Goal: Task Accomplishment & Management: Manage account settings

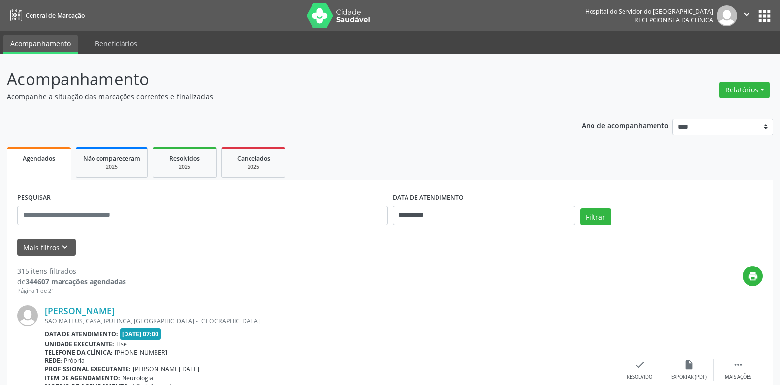
click at [43, 246] on button "Mais filtros keyboard_arrow_down" at bounding box center [46, 247] width 59 height 17
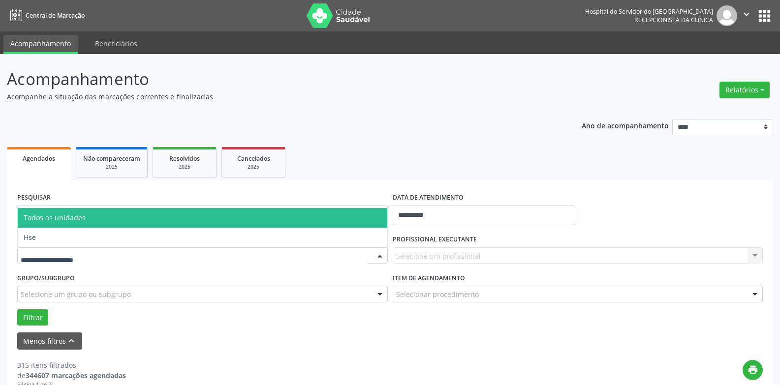
drag, startPoint x: 141, startPoint y: 256, endPoint x: 130, endPoint y: 266, distance: 14.3
click at [140, 255] on div at bounding box center [202, 255] width 370 height 17
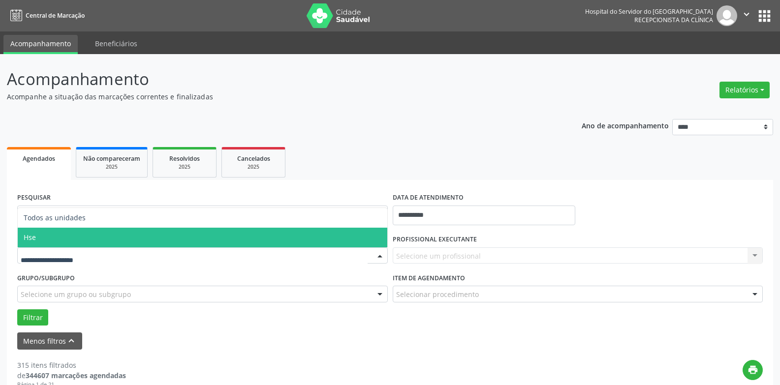
click at [118, 241] on span "Hse" at bounding box center [202, 238] width 369 height 20
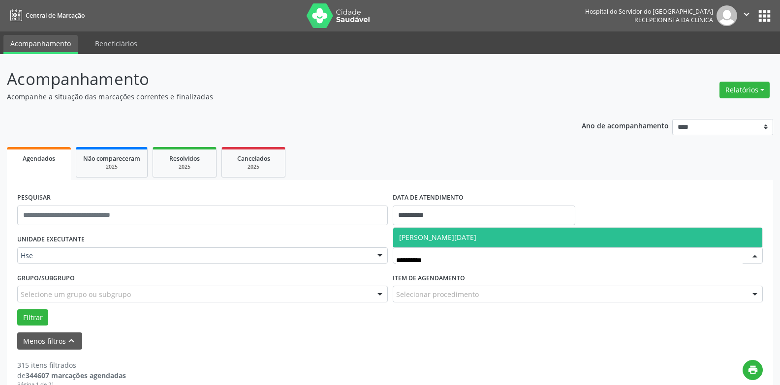
type input "**********"
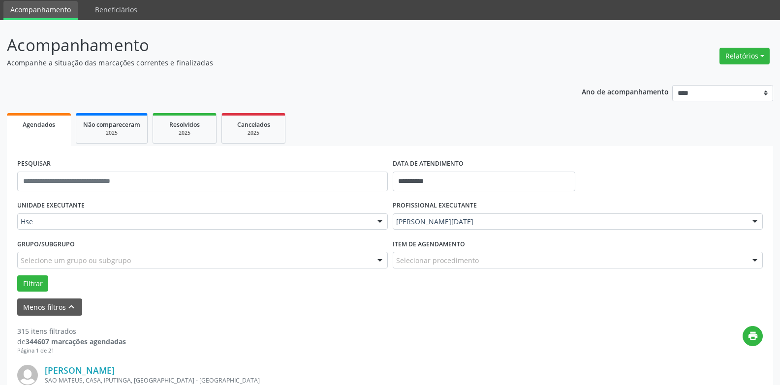
scroll to position [49, 0]
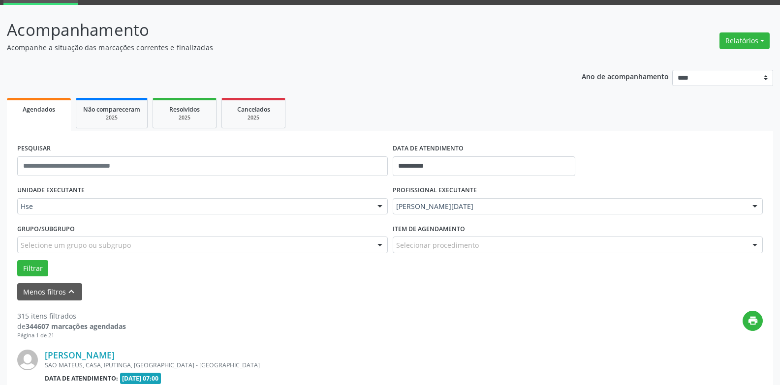
click at [428, 240] on div "Selecionar procedimento" at bounding box center [578, 245] width 370 height 17
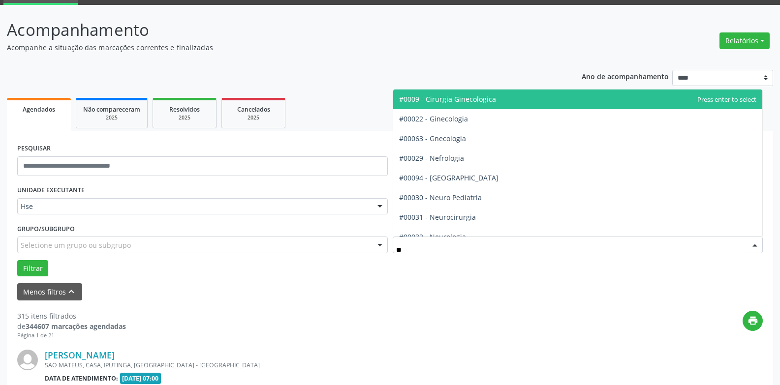
type input "***"
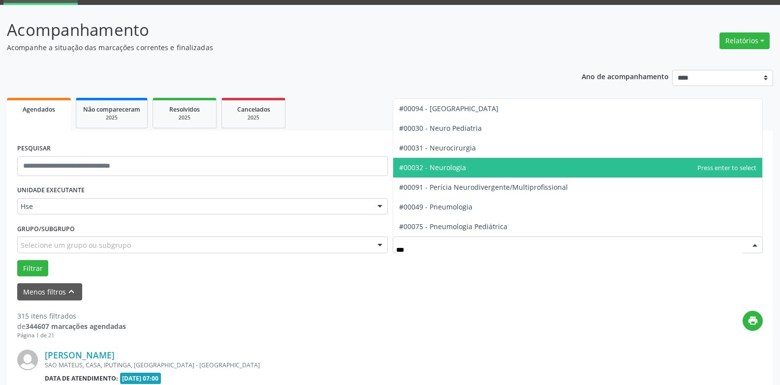
drag, startPoint x: 449, startPoint y: 171, endPoint x: 438, endPoint y: 172, distance: 10.9
click at [449, 171] on span "#00032 - Neurologia" at bounding box center [432, 167] width 67 height 9
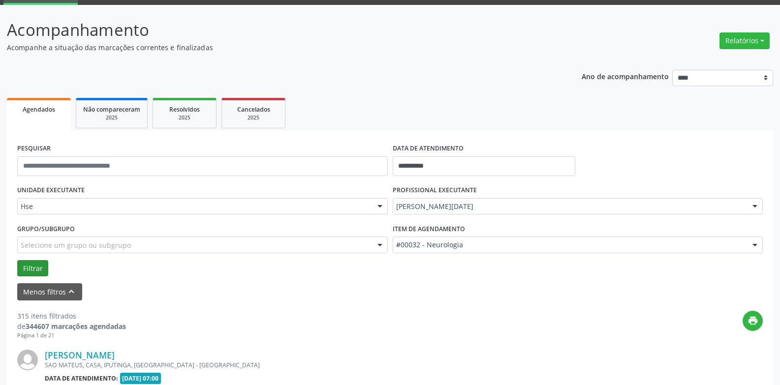
click at [19, 270] on div "Filtrar" at bounding box center [390, 268] width 750 height 17
click at [26, 270] on button "Filtrar" at bounding box center [32, 268] width 31 height 17
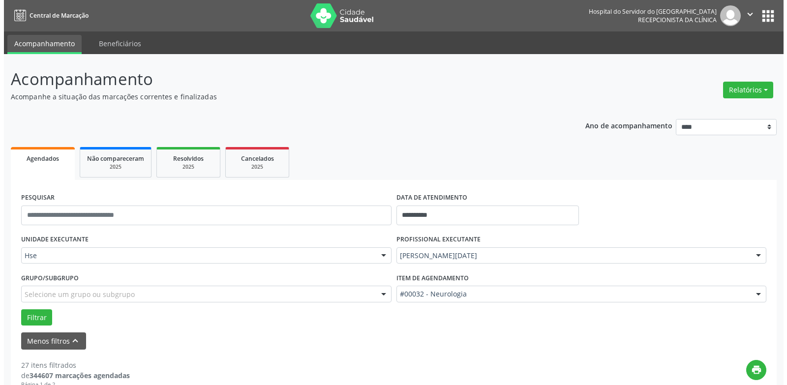
scroll to position [1264, 0]
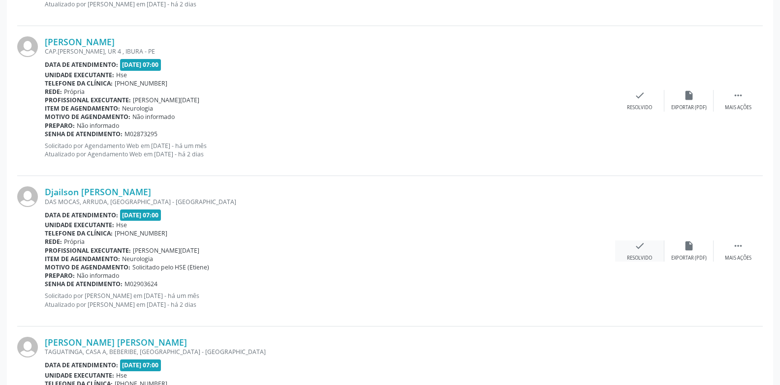
click at [642, 251] on icon "check" at bounding box center [639, 246] width 11 height 11
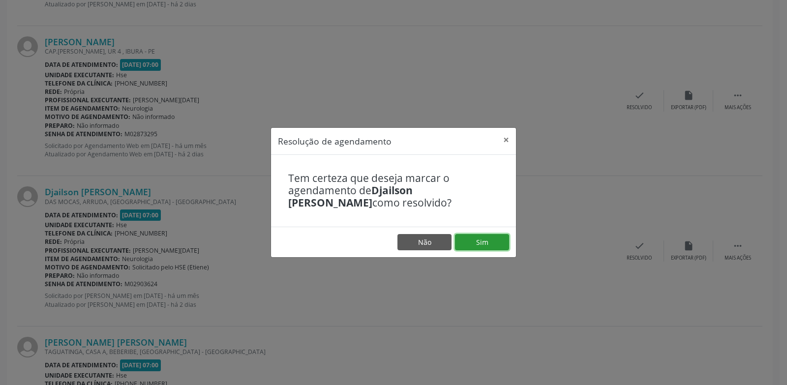
click at [478, 243] on button "Sim" at bounding box center [482, 242] width 54 height 17
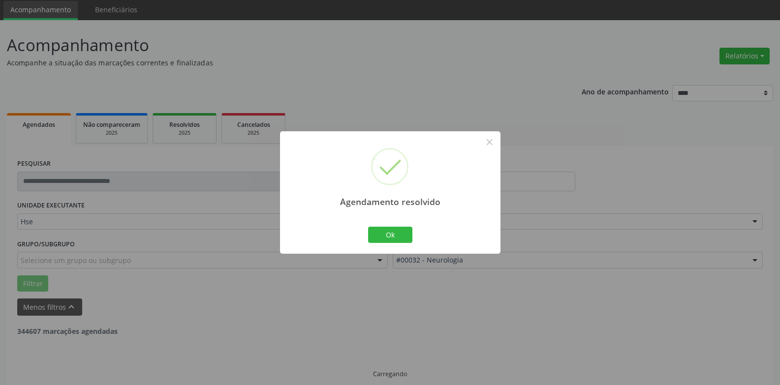
scroll to position [44, 0]
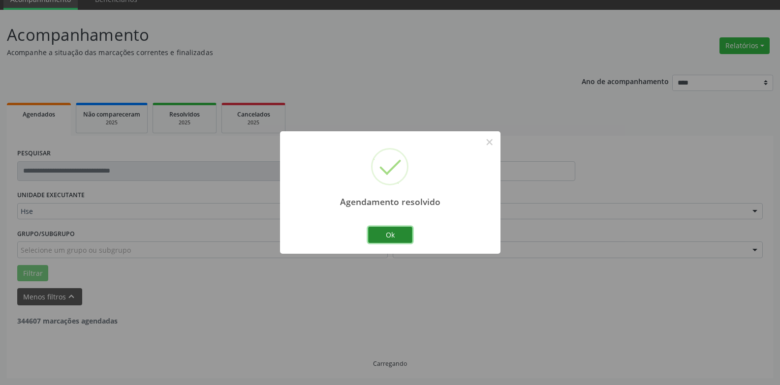
click at [404, 238] on button "Ok" at bounding box center [390, 235] width 44 height 17
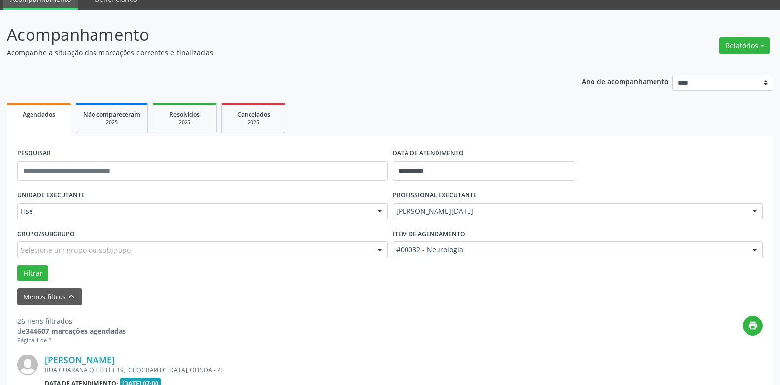
scroll to position [964, 0]
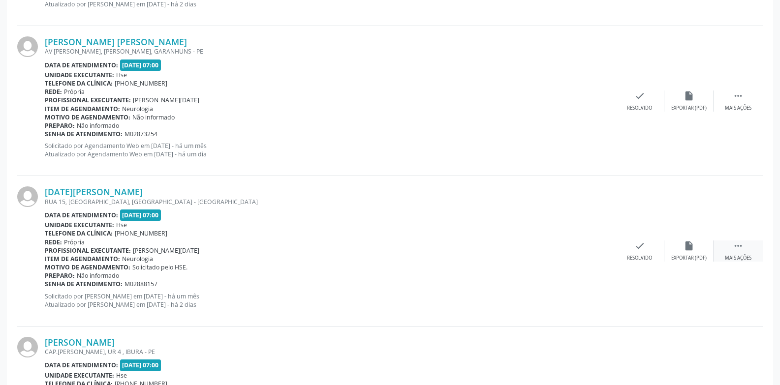
click at [742, 244] on icon "" at bounding box center [738, 246] width 11 height 11
click at [697, 249] on div "alarm_off Não compareceu" at bounding box center [688, 251] width 49 height 21
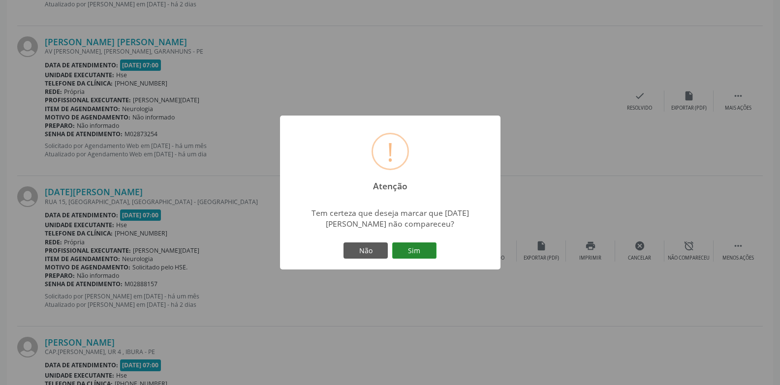
click at [422, 249] on button "Sim" at bounding box center [414, 251] width 44 height 17
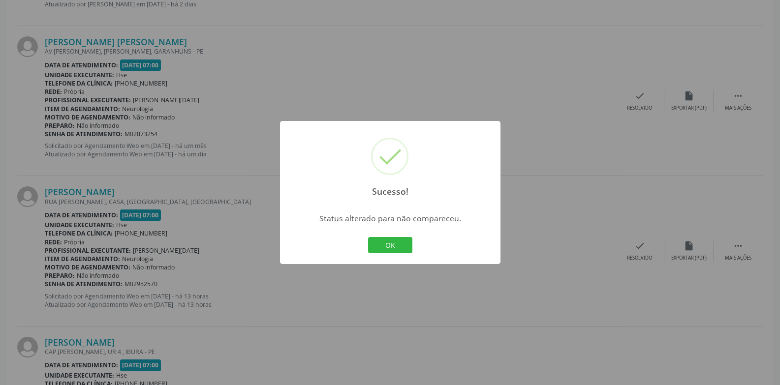
click at [368, 237] on button "OK" at bounding box center [390, 245] width 44 height 17
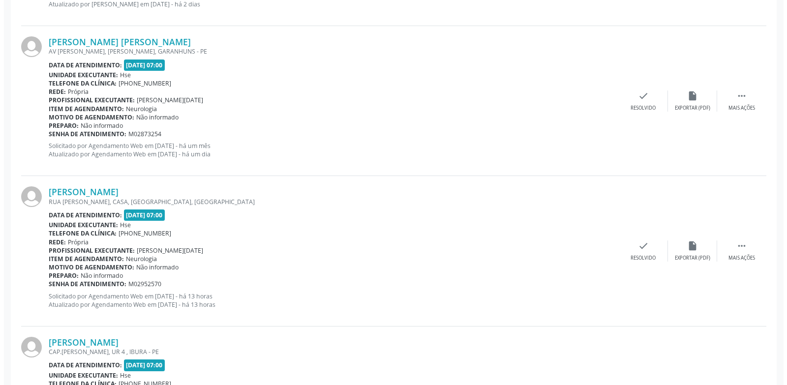
scroll to position [663, 0]
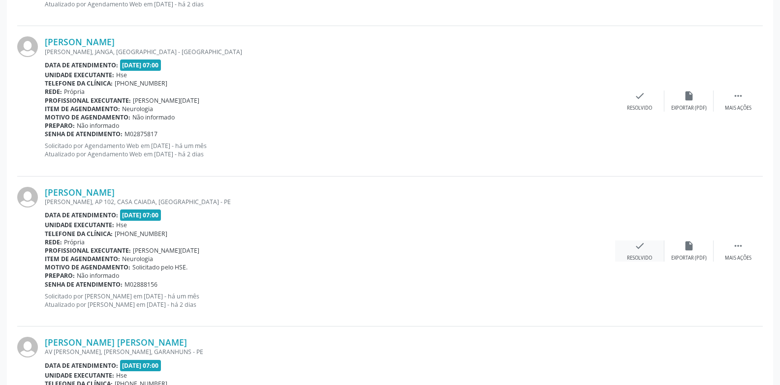
click at [659, 251] on div "check Resolvido" at bounding box center [639, 251] width 49 height 21
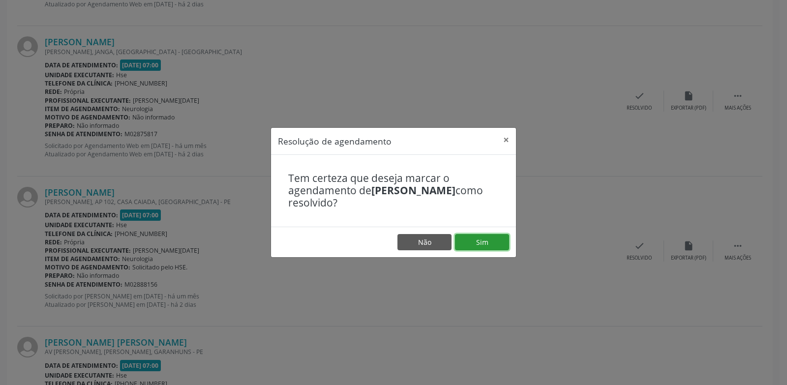
click at [502, 240] on button "Sim" at bounding box center [482, 242] width 54 height 17
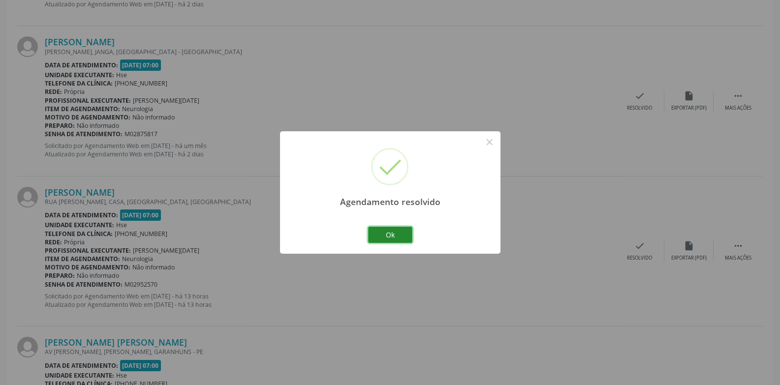
click at [402, 229] on button "Ok" at bounding box center [390, 235] width 44 height 17
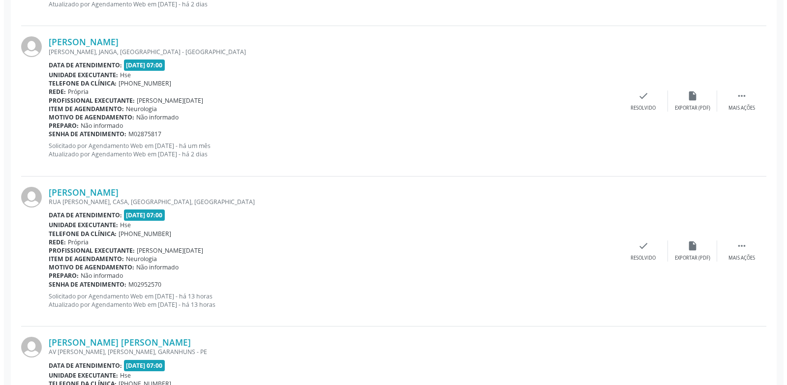
scroll to position [1414, 0]
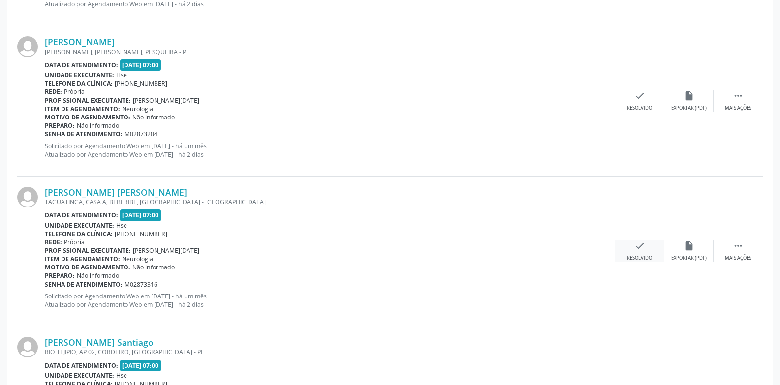
click at [637, 252] on div "check Resolvido" at bounding box center [639, 251] width 49 height 21
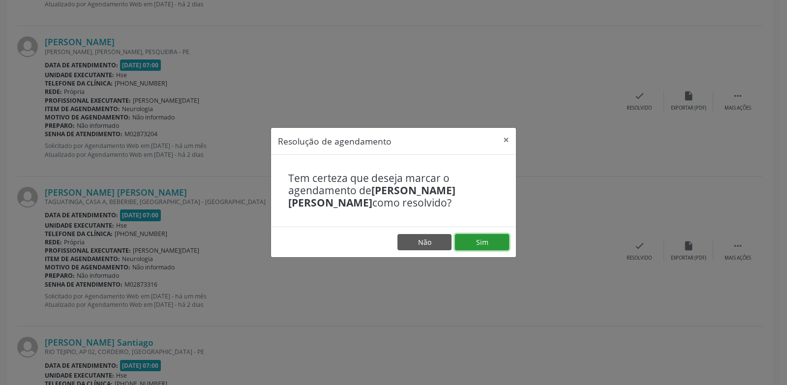
click at [495, 238] on button "Sim" at bounding box center [482, 242] width 54 height 17
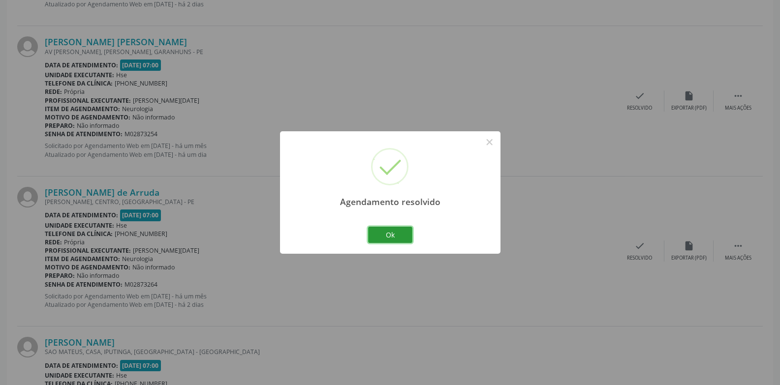
drag, startPoint x: 386, startPoint y: 232, endPoint x: 535, endPoint y: 136, distance: 177.0
click at [388, 230] on button "Ok" at bounding box center [390, 235] width 44 height 17
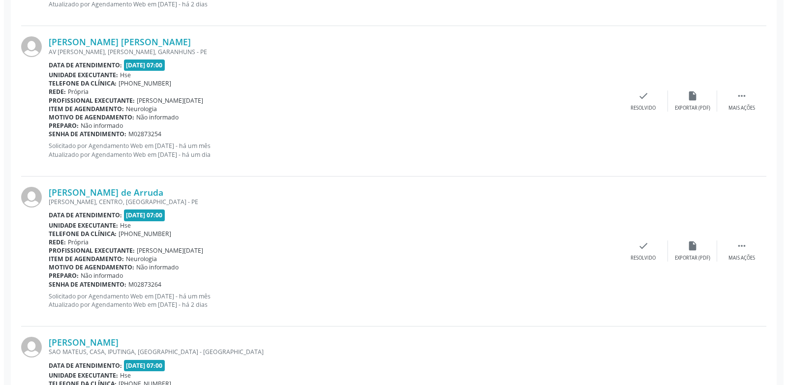
scroll to position [363, 0]
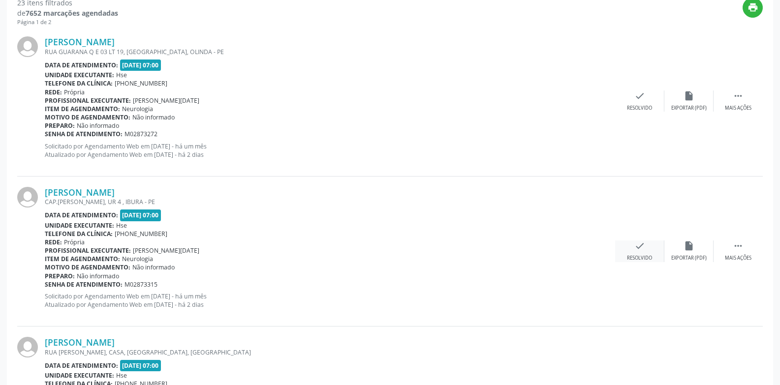
click at [628, 238] on div "[PERSON_NAME] CAP.[PERSON_NAME], UR 4 , IBURA - PE Data de atendimento: [DATE] …" at bounding box center [389, 252] width 745 height 150
click at [637, 254] on div "check Resolvido" at bounding box center [639, 251] width 49 height 21
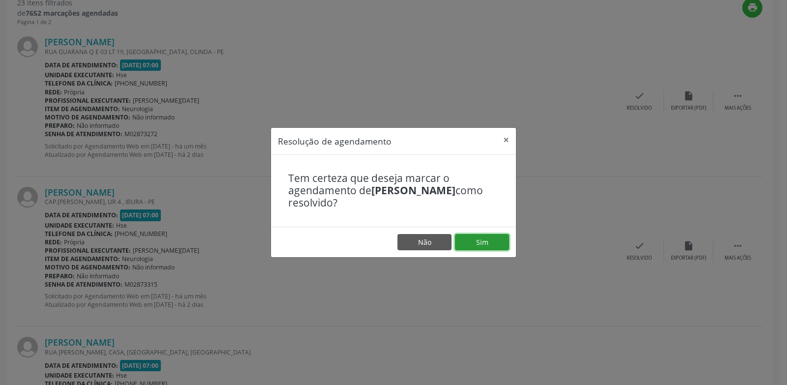
click at [475, 239] on button "Sim" at bounding box center [482, 242] width 54 height 17
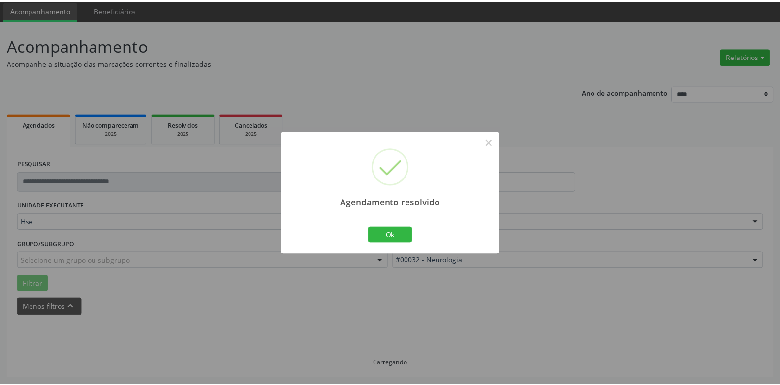
scroll to position [34, 0]
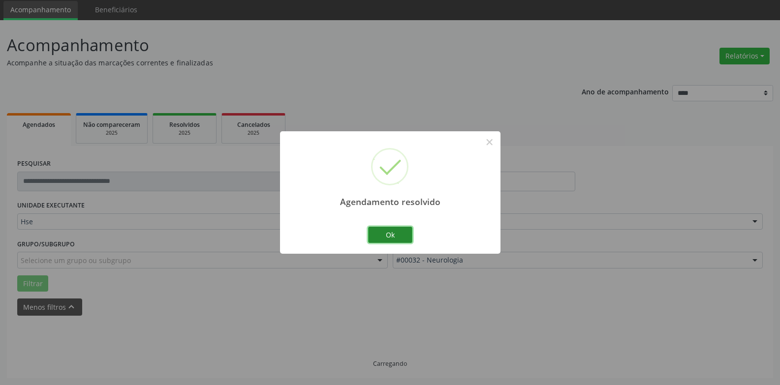
click at [390, 239] on button "Ok" at bounding box center [390, 235] width 44 height 17
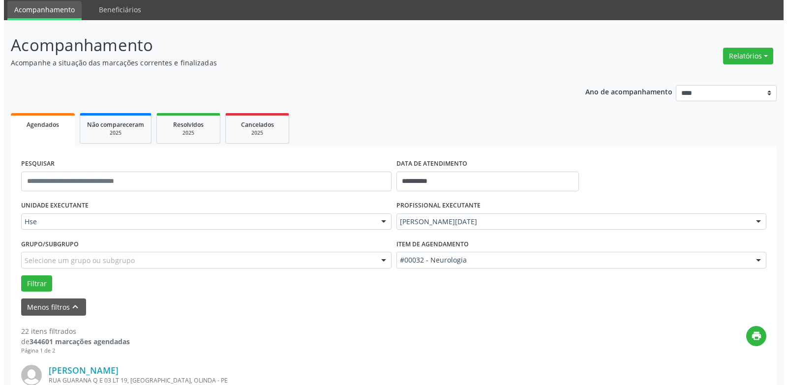
scroll to position [1264, 0]
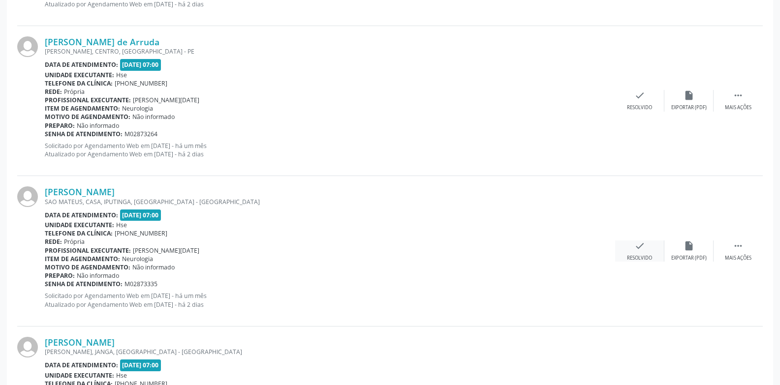
click at [627, 257] on div "Resolvido" at bounding box center [639, 258] width 25 height 7
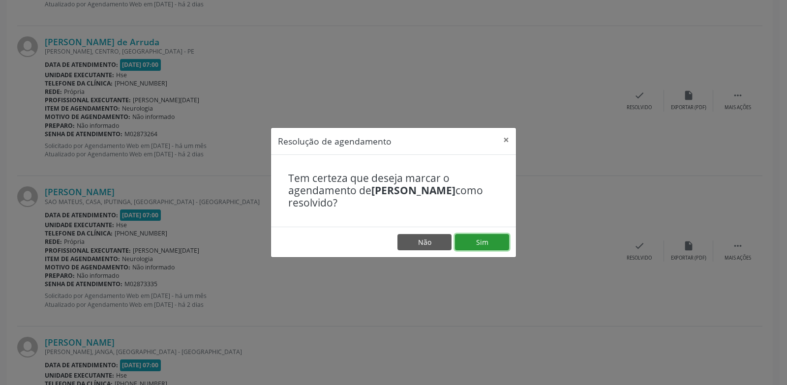
click at [491, 246] on button "Sim" at bounding box center [482, 242] width 54 height 17
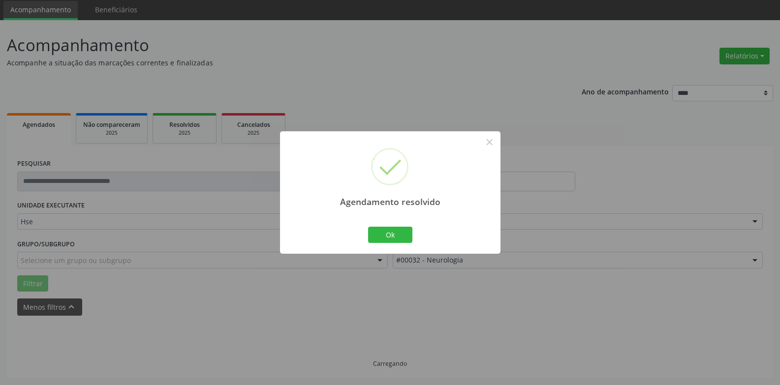
scroll to position [44, 0]
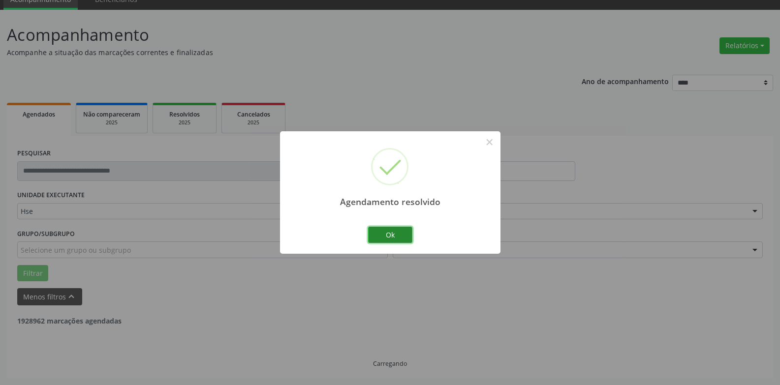
click at [395, 239] on button "Ok" at bounding box center [390, 235] width 44 height 17
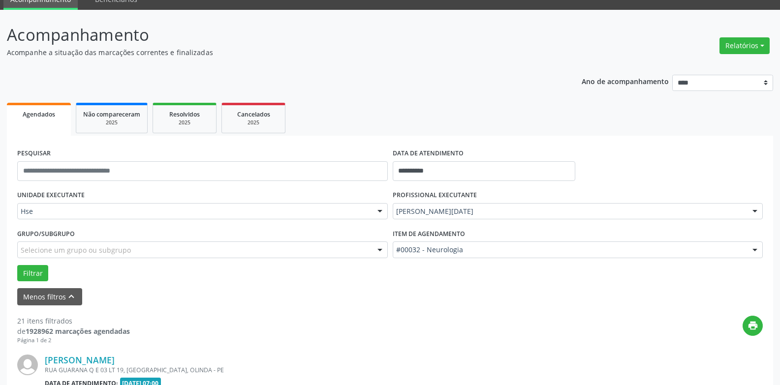
scroll to position [363, 0]
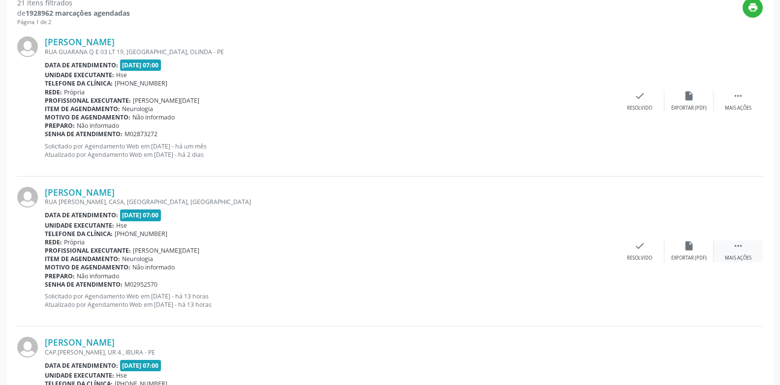
click at [750, 246] on div " Mais ações" at bounding box center [737, 251] width 49 height 21
click at [689, 249] on icon "alarm_off" at bounding box center [688, 246] width 11 height 11
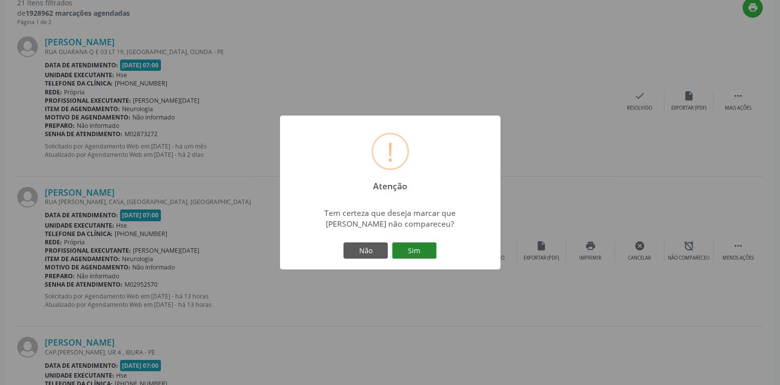
click at [424, 253] on button "Sim" at bounding box center [414, 251] width 44 height 17
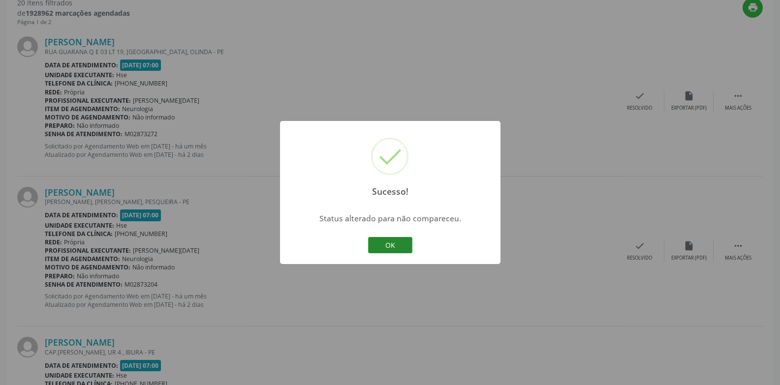
click at [395, 246] on button "OK" at bounding box center [390, 245] width 44 height 17
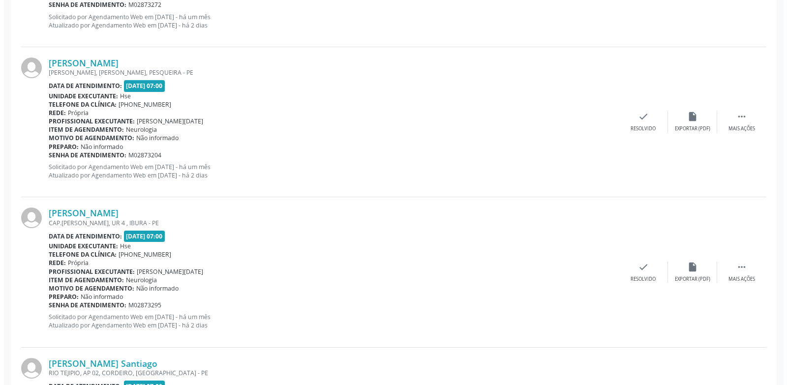
scroll to position [510, 0]
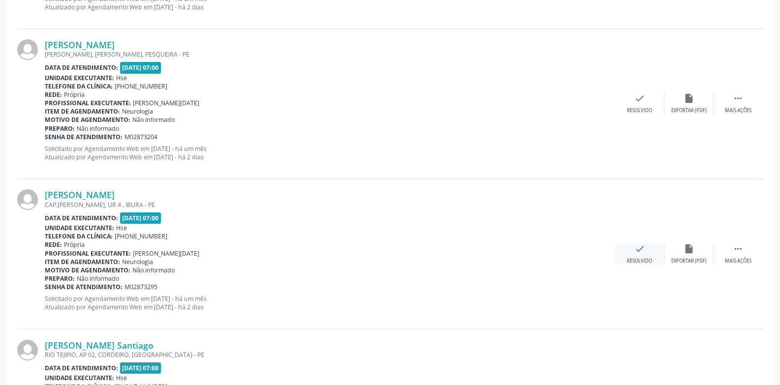
click at [640, 250] on icon "check" at bounding box center [639, 249] width 11 height 11
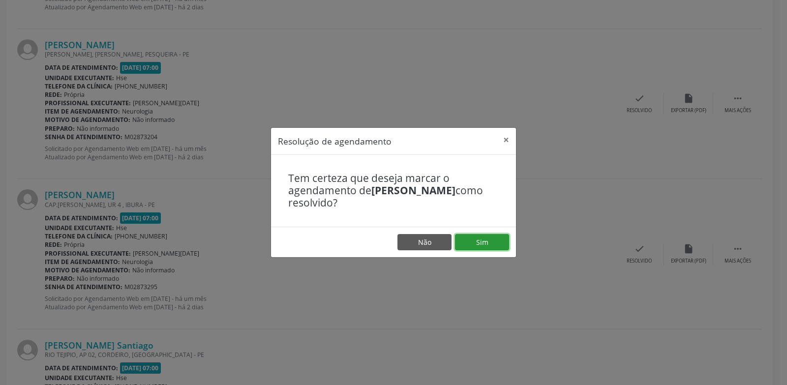
click at [491, 239] on button "Sim" at bounding box center [482, 242] width 54 height 17
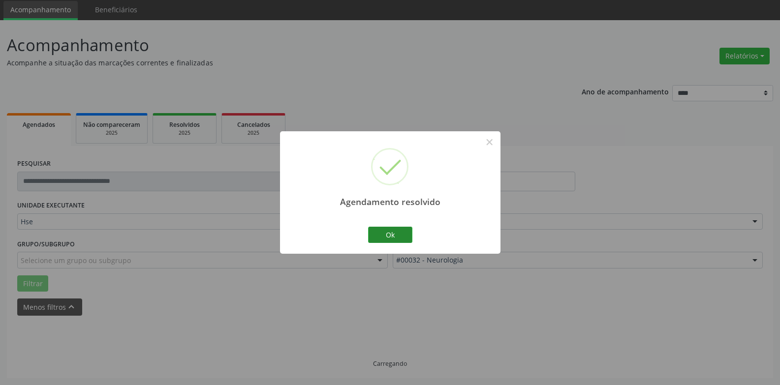
scroll to position [44, 0]
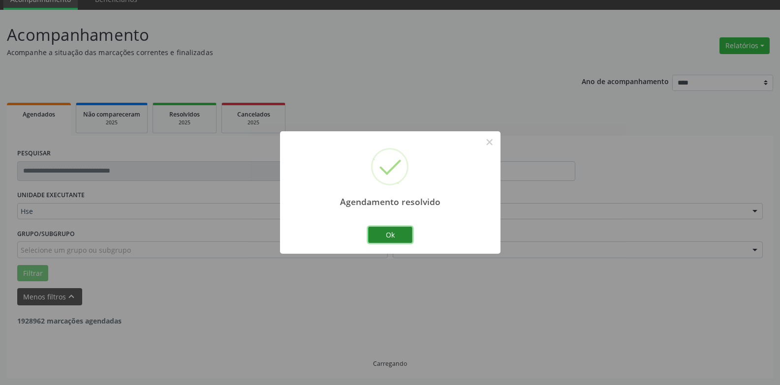
click at [401, 234] on button "Ok" at bounding box center [390, 235] width 44 height 17
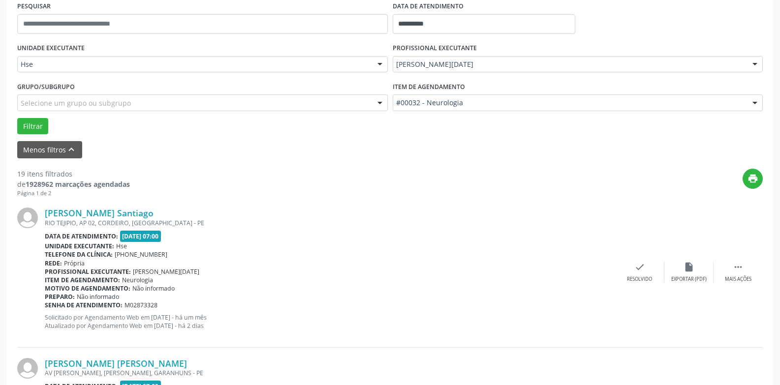
scroll to position [192, 0]
click at [740, 263] on icon "" at bounding box center [738, 266] width 11 height 11
click at [708, 276] on div "Não compareceu" at bounding box center [689, 279] width 42 height 7
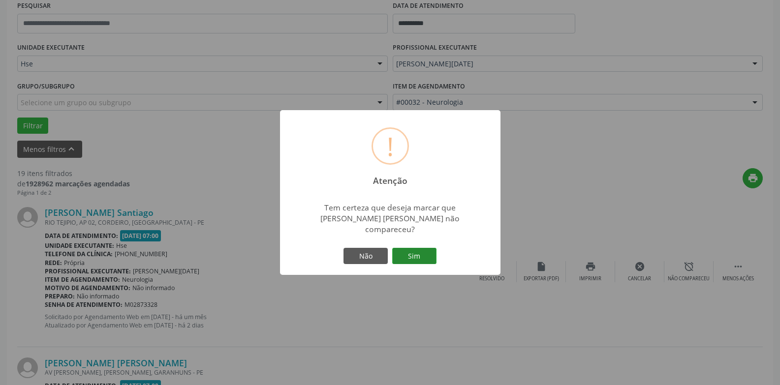
click at [419, 250] on button "Sim" at bounding box center [414, 256] width 44 height 17
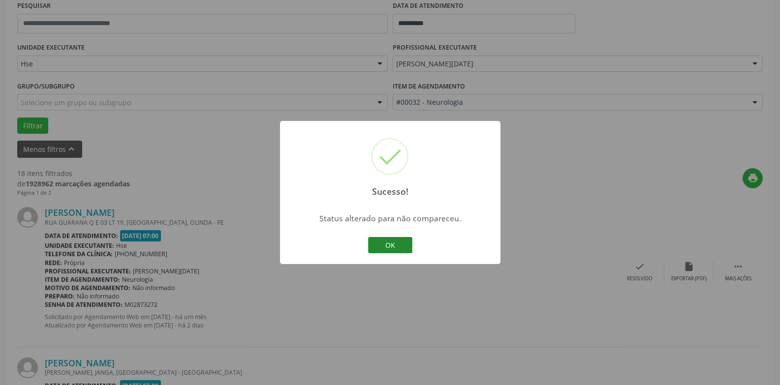
click at [404, 251] on button "OK" at bounding box center [390, 245] width 44 height 17
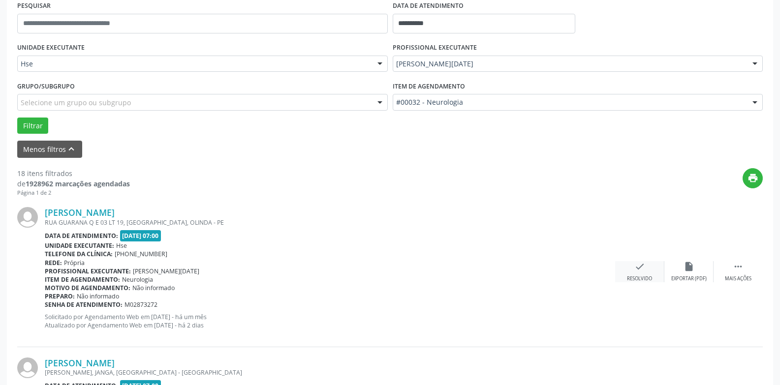
click at [631, 274] on div "check Resolvido" at bounding box center [639, 271] width 49 height 21
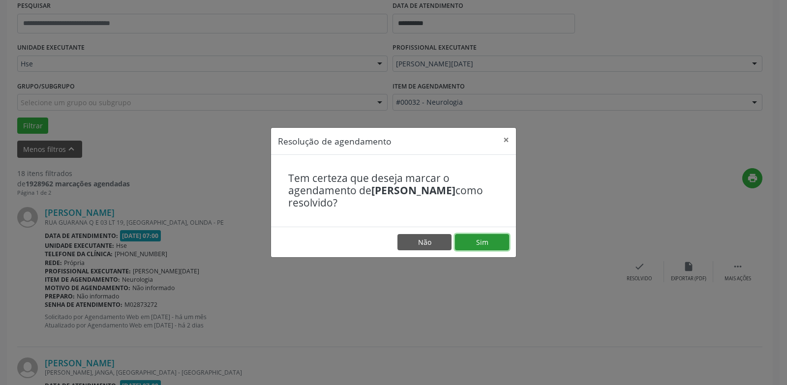
click at [496, 246] on button "Sim" at bounding box center [482, 242] width 54 height 17
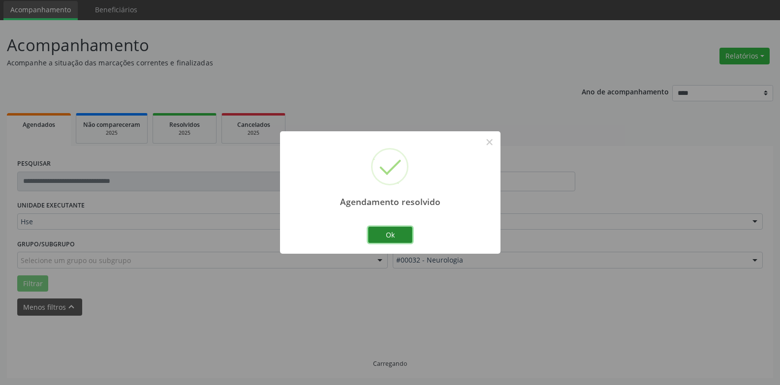
scroll to position [44, 0]
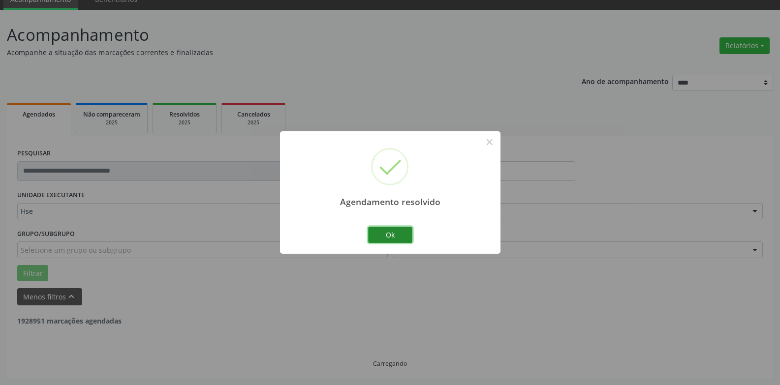
click at [404, 241] on button "Ok" at bounding box center [390, 235] width 44 height 17
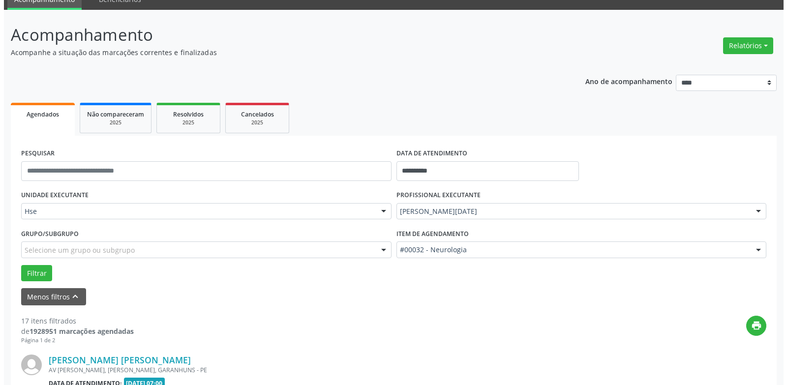
scroll to position [513, 0]
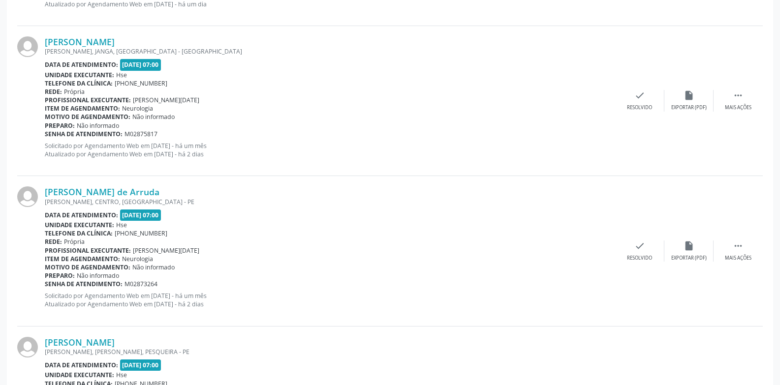
click at [641, 239] on div "[PERSON_NAME] de Arruda R AGOSTINHO, CENTRO, [GEOGRAPHIC_DATA] - PE Data de ate…" at bounding box center [389, 251] width 745 height 150
click at [628, 248] on div "check Resolvido" at bounding box center [639, 251] width 49 height 21
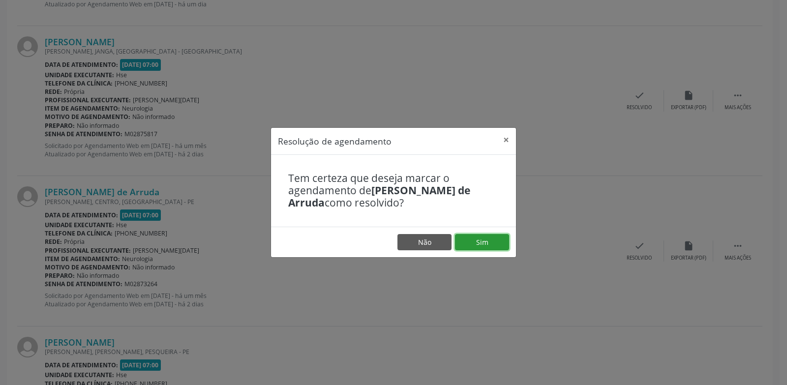
click at [484, 238] on button "Sim" at bounding box center [482, 242] width 54 height 17
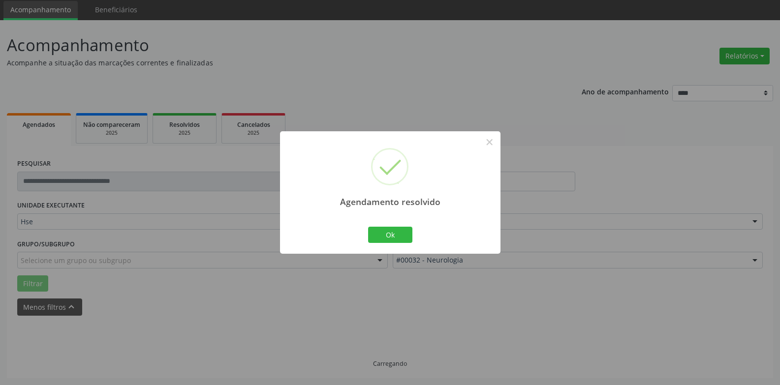
scroll to position [44, 0]
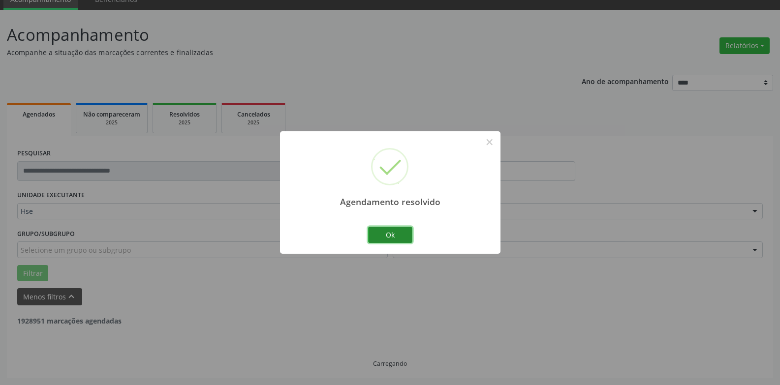
click at [404, 233] on button "Ok" at bounding box center [390, 235] width 44 height 17
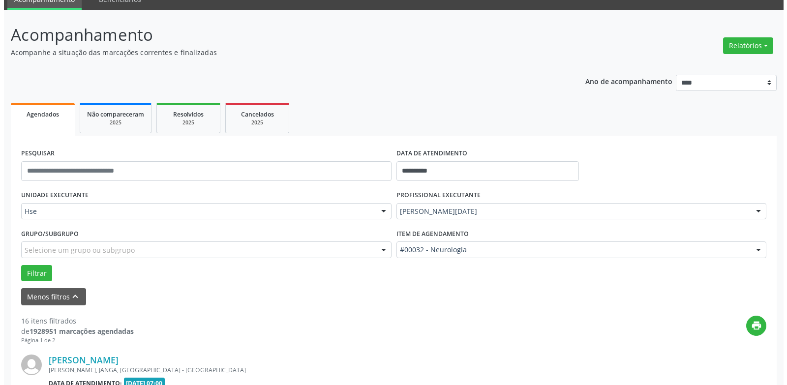
scroll to position [363, 0]
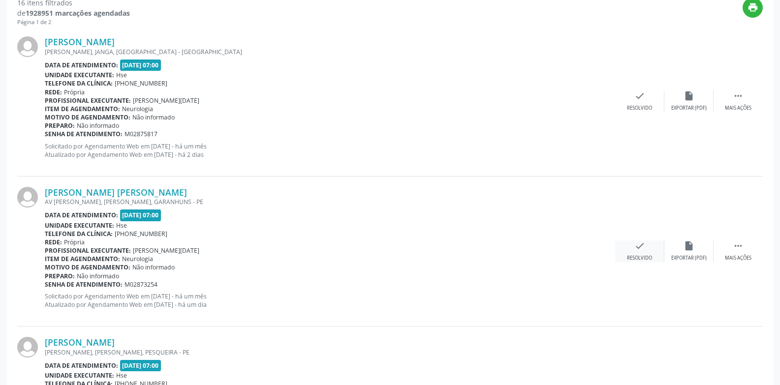
click at [645, 256] on div "Resolvido" at bounding box center [639, 258] width 25 height 7
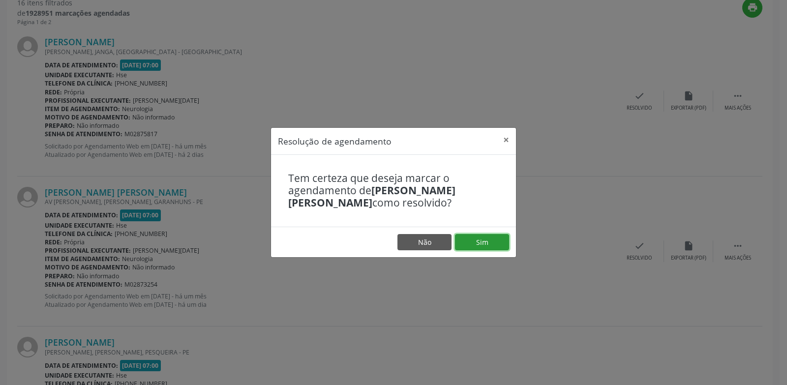
click at [499, 245] on button "Sim" at bounding box center [482, 242] width 54 height 17
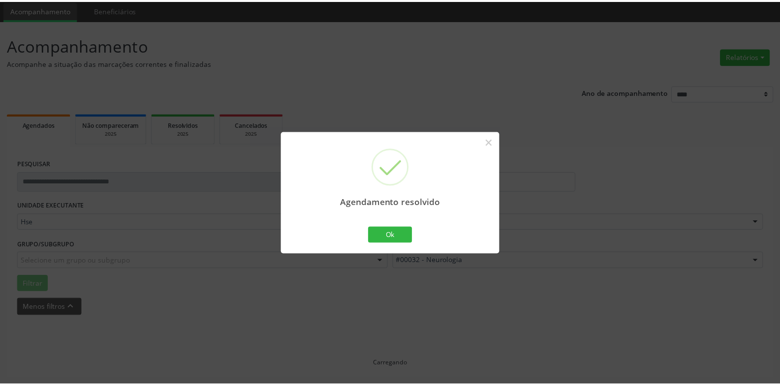
scroll to position [34, 0]
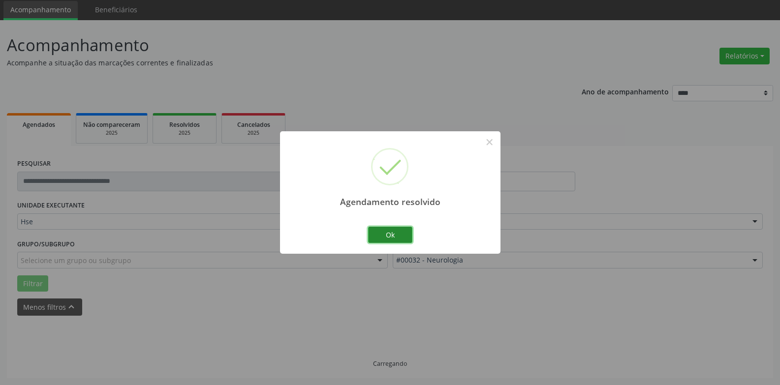
click at [394, 230] on button "Ok" at bounding box center [390, 235] width 44 height 17
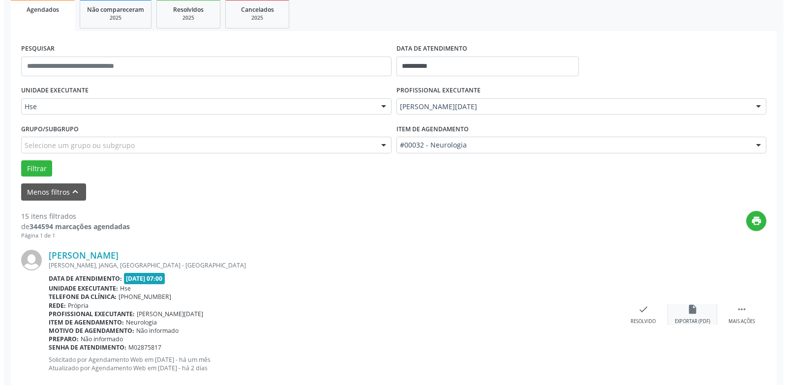
scroll to position [182, 0]
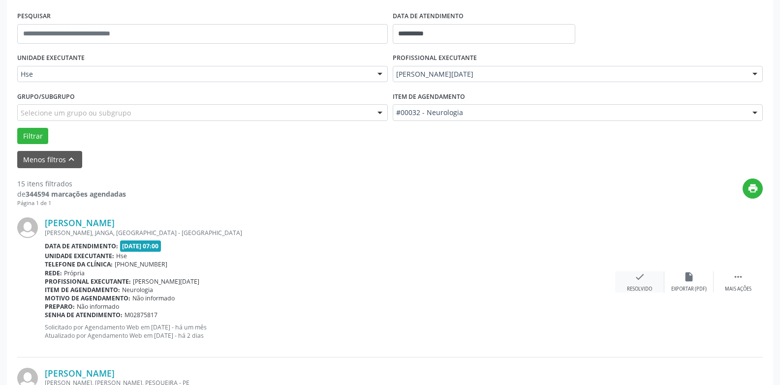
click at [647, 283] on div "check Resolvido" at bounding box center [639, 282] width 49 height 21
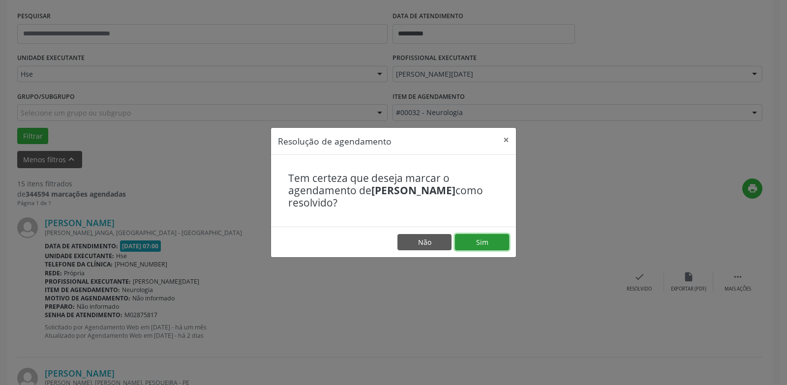
click at [470, 240] on button "Sim" at bounding box center [482, 242] width 54 height 17
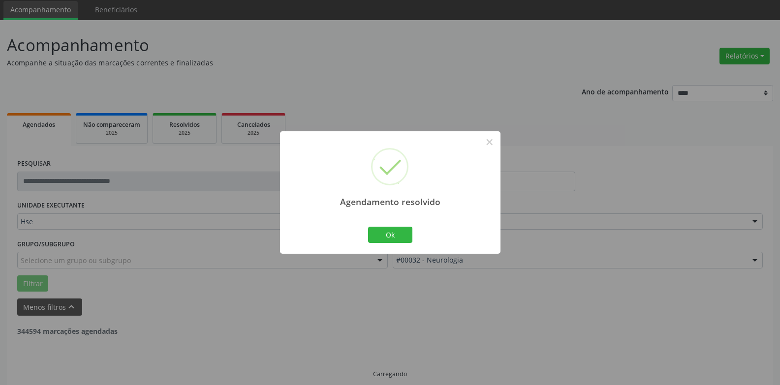
scroll to position [44, 0]
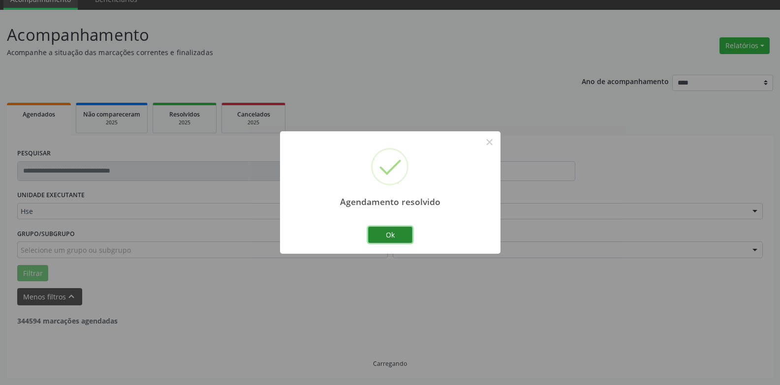
click at [368, 241] on button "Ok" at bounding box center [390, 235] width 44 height 17
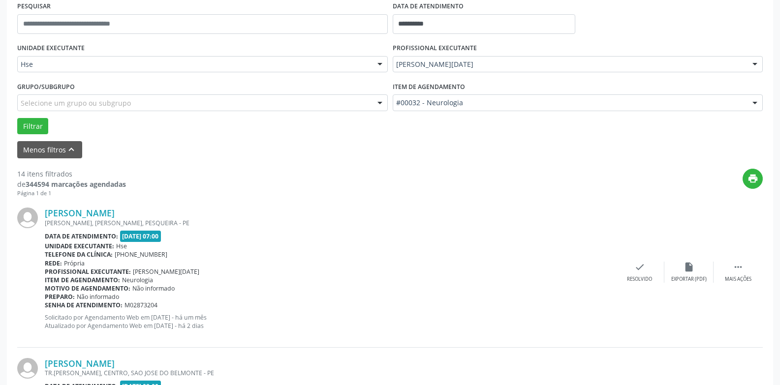
scroll to position [192, 0]
click at [745, 273] on div " Mais ações" at bounding box center [737, 271] width 49 height 21
click at [687, 276] on div "Não compareceu" at bounding box center [689, 279] width 42 height 7
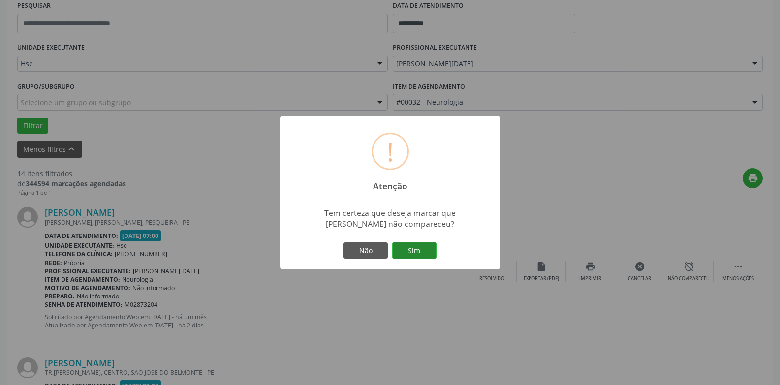
drag, startPoint x: 432, startPoint y: 249, endPoint x: 433, endPoint y: 245, distance: 4.9
click at [432, 249] on button "Sim" at bounding box center [414, 251] width 44 height 17
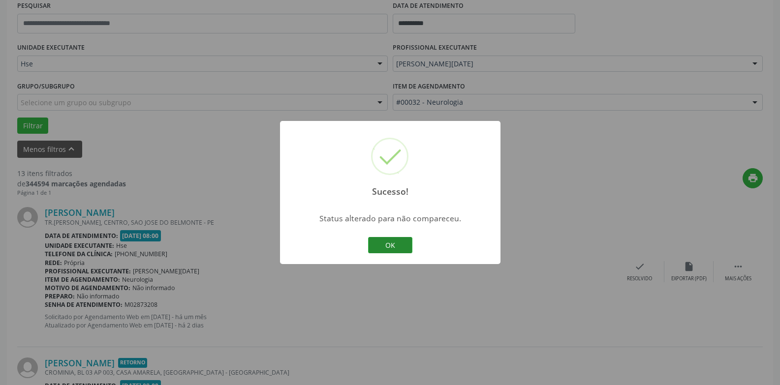
click at [400, 242] on button "OK" at bounding box center [390, 245] width 44 height 17
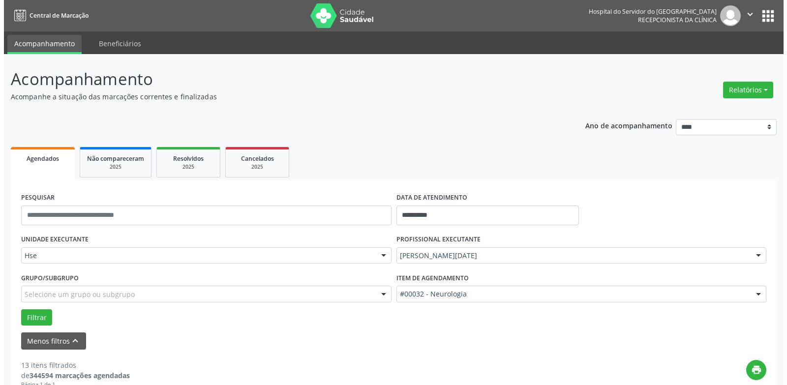
scroll to position [1715, 0]
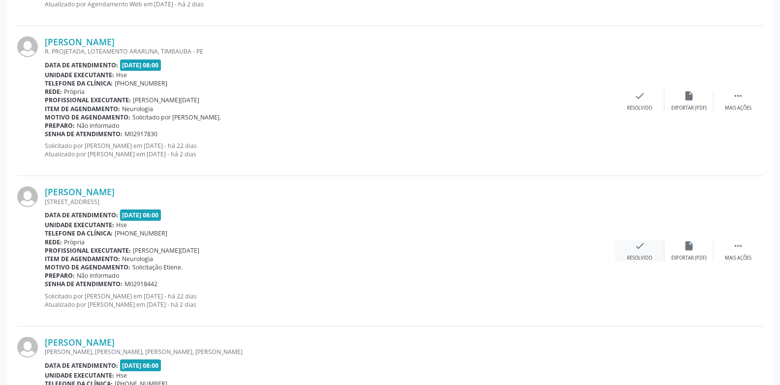
click at [634, 248] on icon "check" at bounding box center [639, 246] width 11 height 11
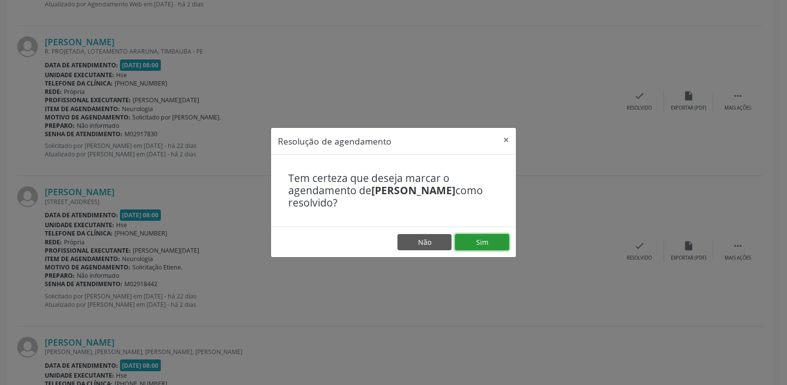
click at [481, 248] on button "Sim" at bounding box center [482, 242] width 54 height 17
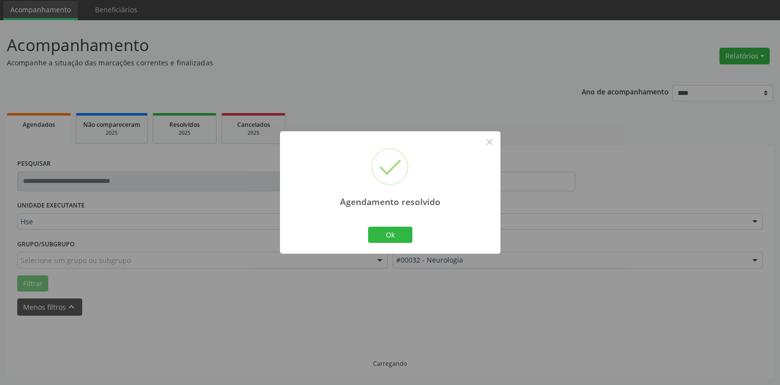
scroll to position [44, 0]
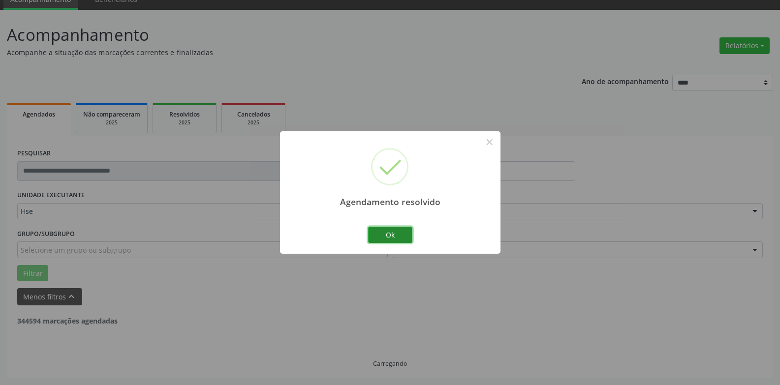
click at [387, 236] on button "Ok" at bounding box center [390, 235] width 44 height 17
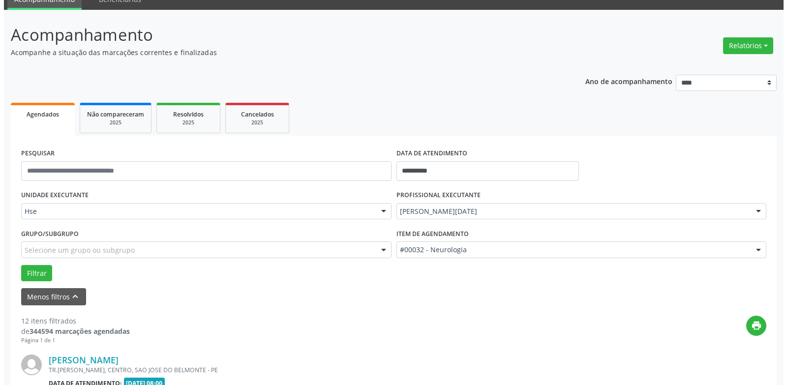
scroll to position [1565, 0]
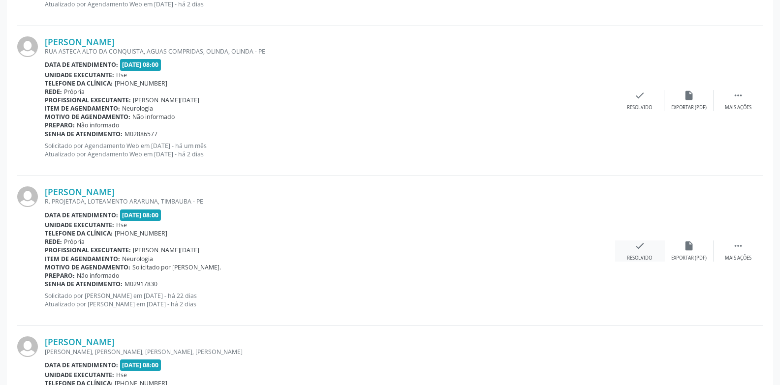
click at [641, 242] on icon "check" at bounding box center [639, 246] width 11 height 11
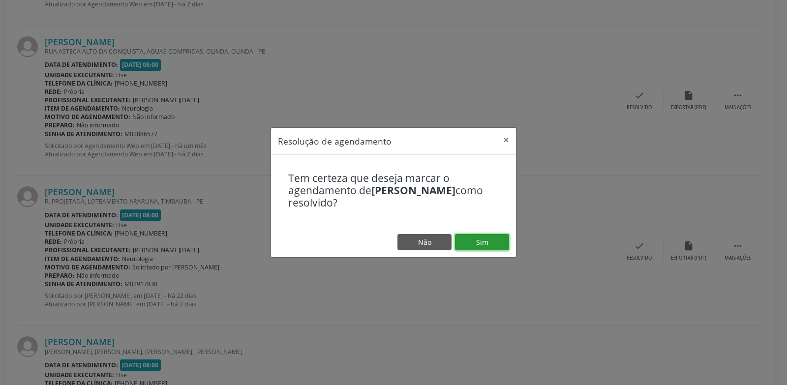
click at [503, 248] on button "Sim" at bounding box center [482, 242] width 54 height 17
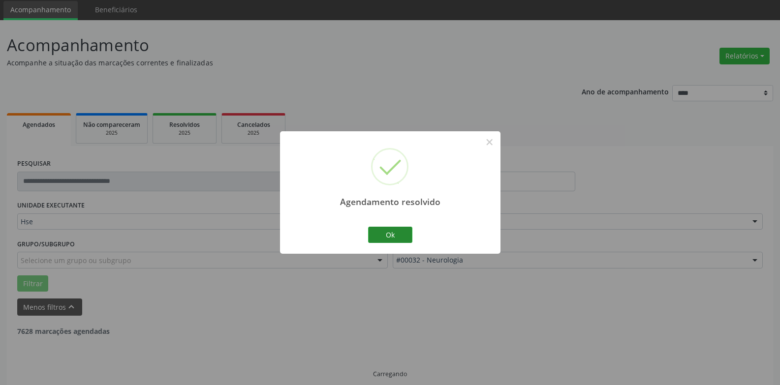
scroll to position [44, 0]
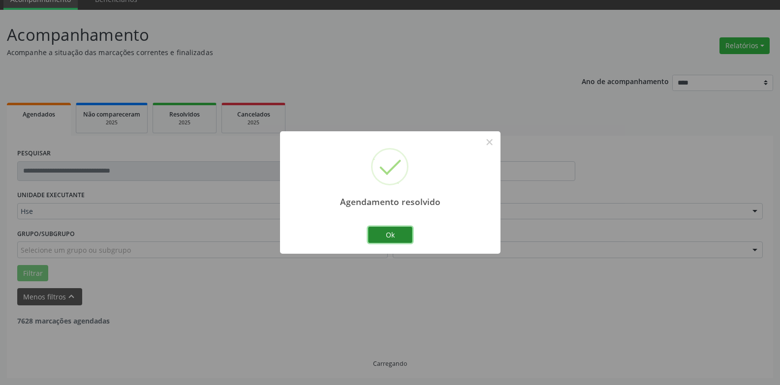
drag, startPoint x: 402, startPoint y: 233, endPoint x: 406, endPoint y: 228, distance: 7.0
click at [404, 231] on button "Ok" at bounding box center [390, 235] width 44 height 17
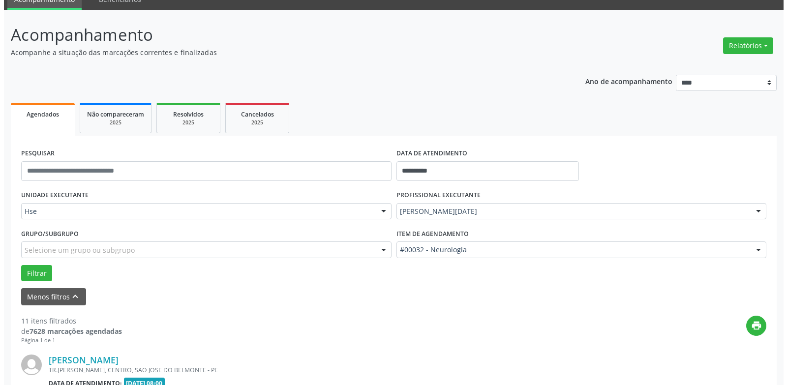
scroll to position [1565, 0]
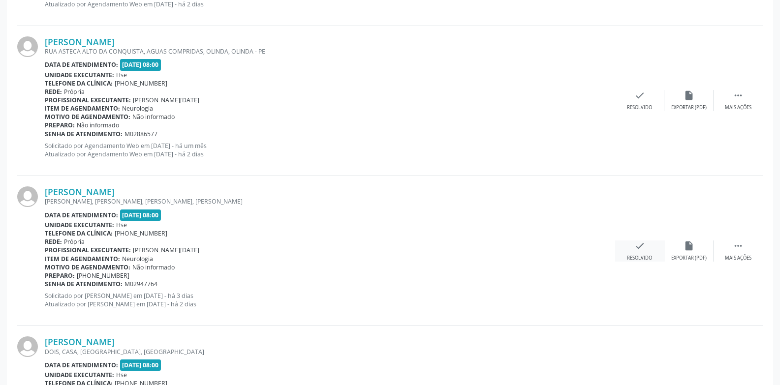
click at [628, 251] on div "check Resolvido" at bounding box center [639, 251] width 49 height 21
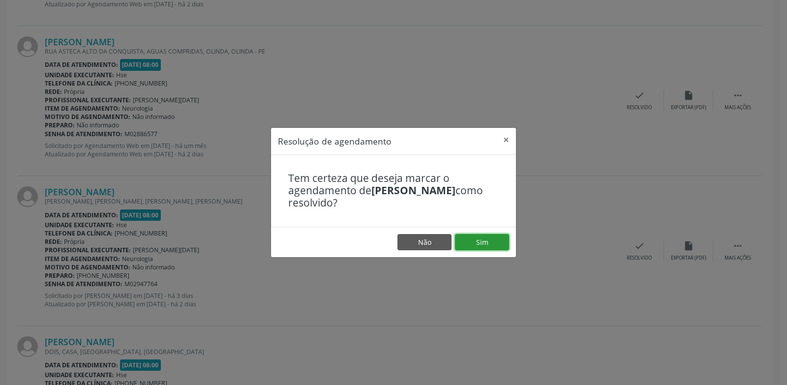
click at [494, 237] on button "Sim" at bounding box center [482, 242] width 54 height 17
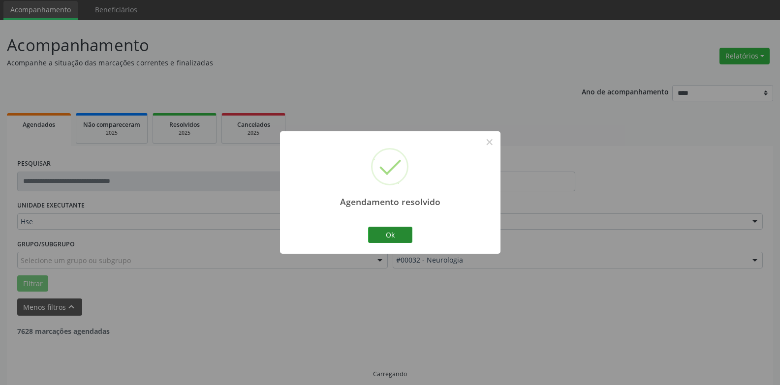
scroll to position [44, 0]
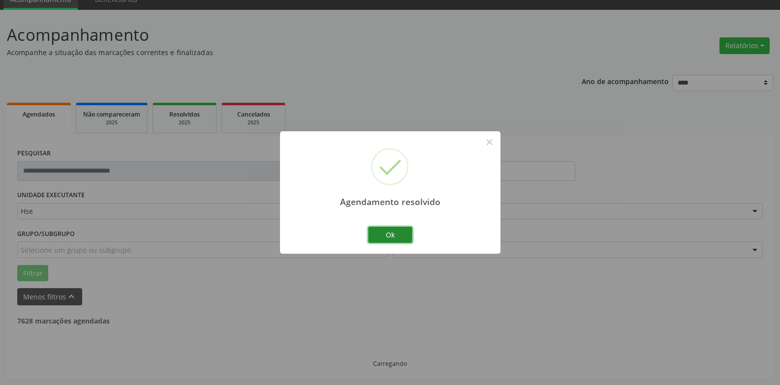
click at [406, 232] on button "Ok" at bounding box center [390, 235] width 44 height 17
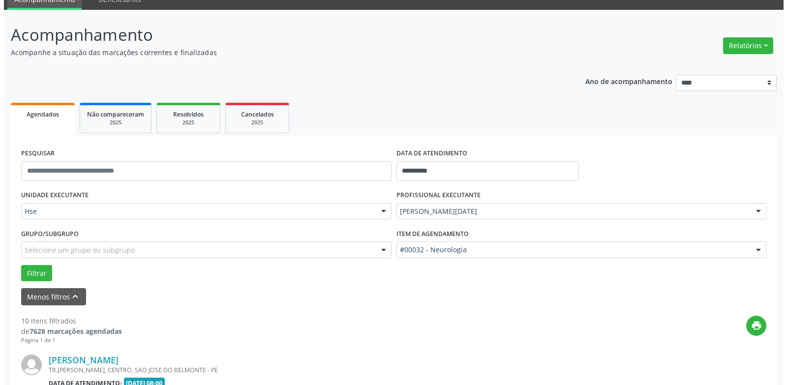
scroll to position [1114, 0]
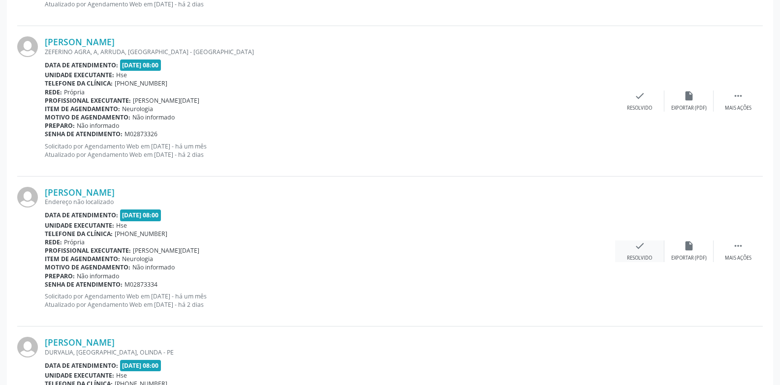
click at [634, 244] on icon "check" at bounding box center [639, 246] width 11 height 11
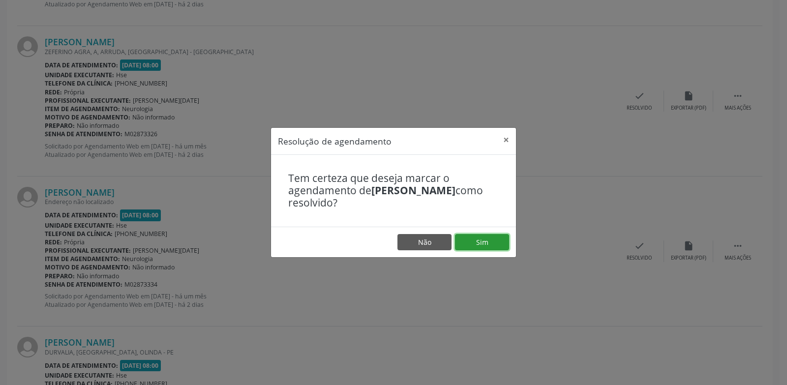
click at [489, 235] on button "Sim" at bounding box center [482, 242] width 54 height 17
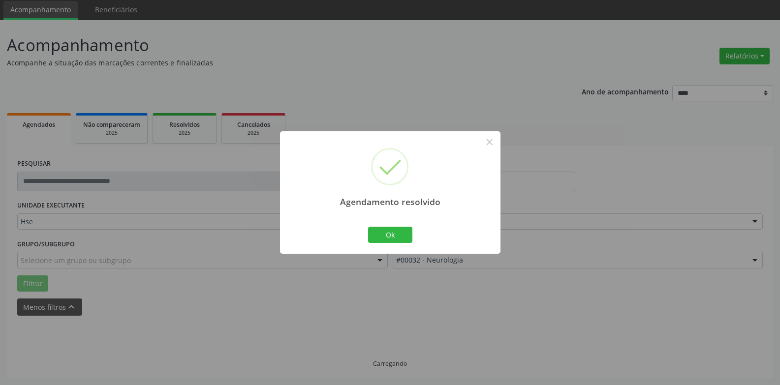
scroll to position [44, 0]
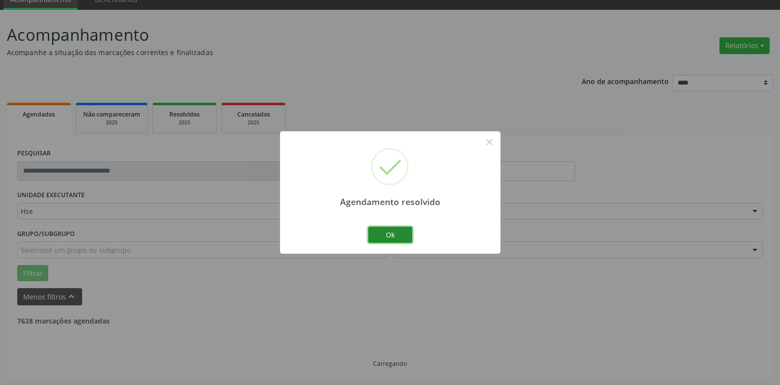
drag, startPoint x: 394, startPoint y: 230, endPoint x: 420, endPoint y: 211, distance: 31.7
click at [394, 229] on button "Ok" at bounding box center [390, 235] width 44 height 17
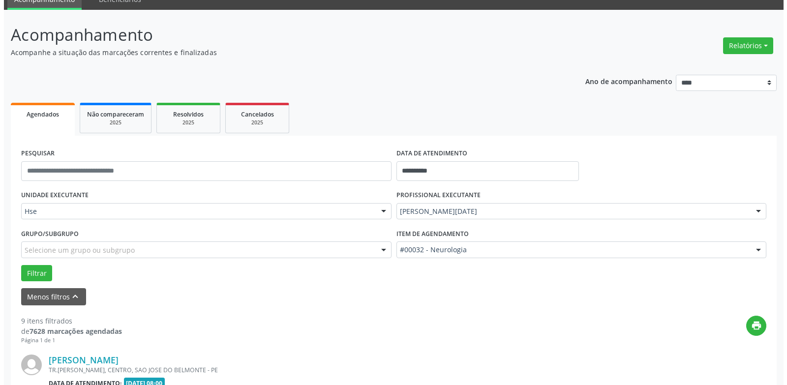
scroll to position [1373, 0]
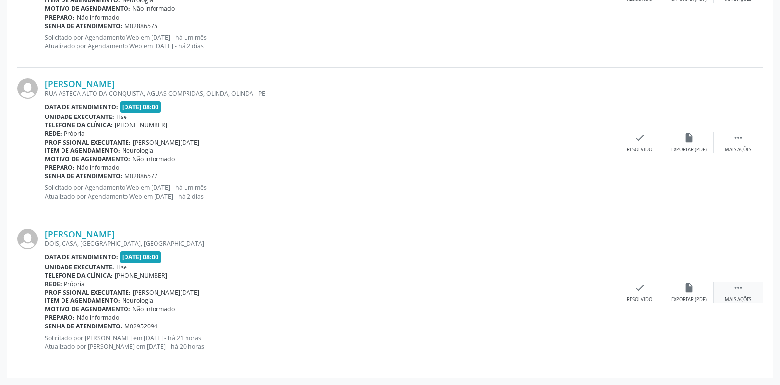
click at [726, 287] on div " Mais ações" at bounding box center [737, 292] width 49 height 21
click at [495, 287] on icon "check" at bounding box center [492, 287] width 11 height 11
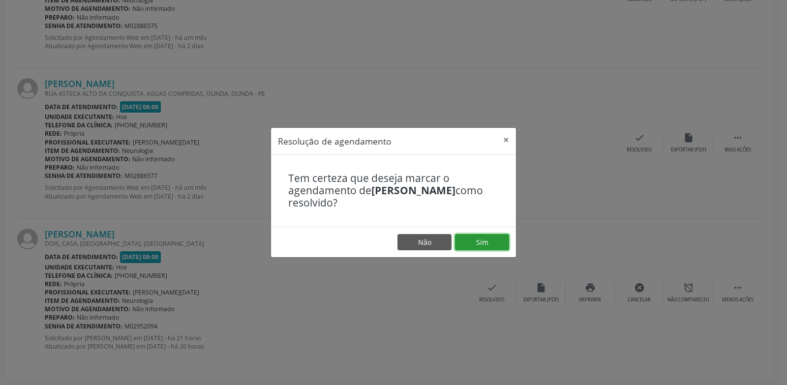
click at [485, 240] on button "Sim" at bounding box center [482, 242] width 54 height 17
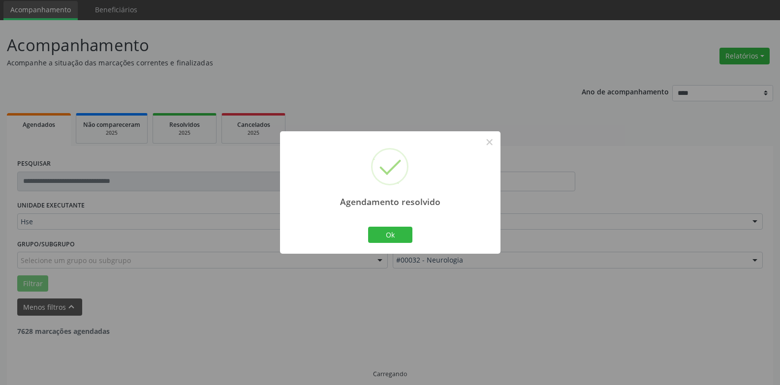
scroll to position [44, 0]
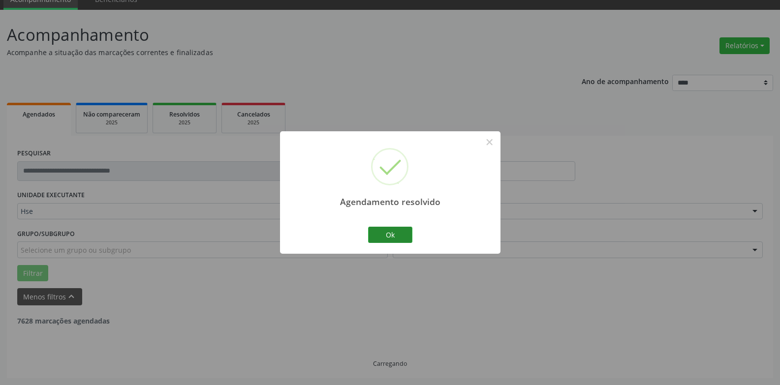
drag, startPoint x: 418, startPoint y: 238, endPoint x: 400, endPoint y: 236, distance: 17.9
click at [414, 238] on div "Agendamento resolvido × Ok Cancel" at bounding box center [390, 192] width 220 height 123
click at [400, 236] on button "Ok" at bounding box center [390, 235] width 44 height 17
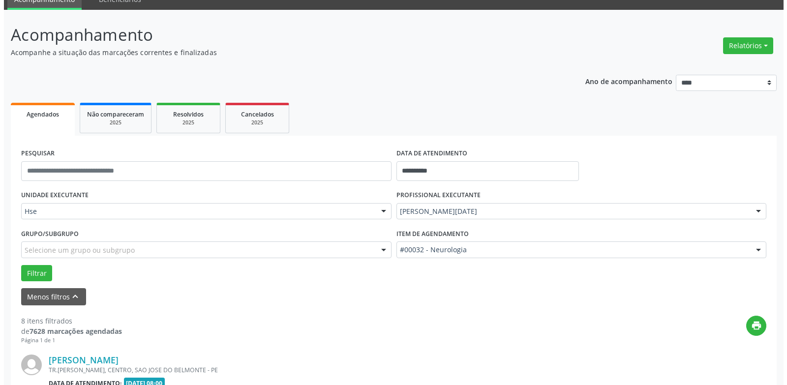
scroll to position [964, 0]
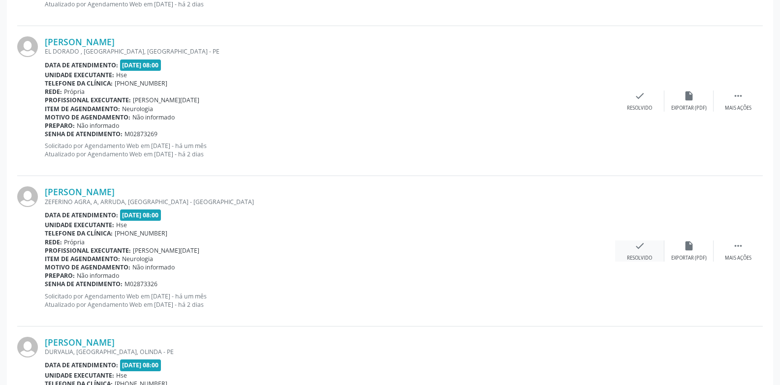
click at [634, 242] on icon "check" at bounding box center [639, 246] width 11 height 11
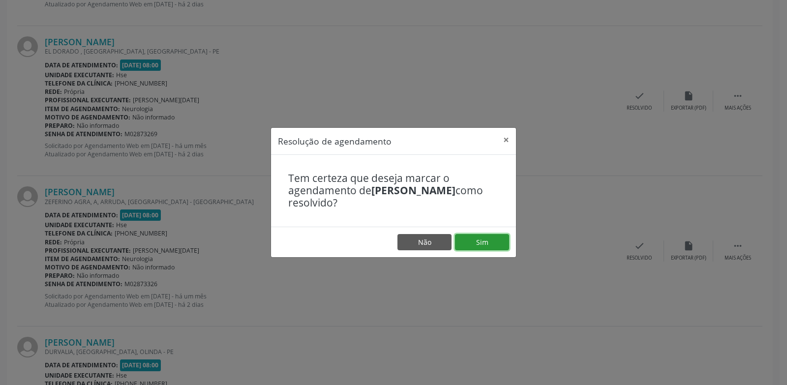
drag, startPoint x: 481, startPoint y: 244, endPoint x: 478, endPoint y: 238, distance: 6.6
click at [480, 244] on button "Sim" at bounding box center [482, 242] width 54 height 17
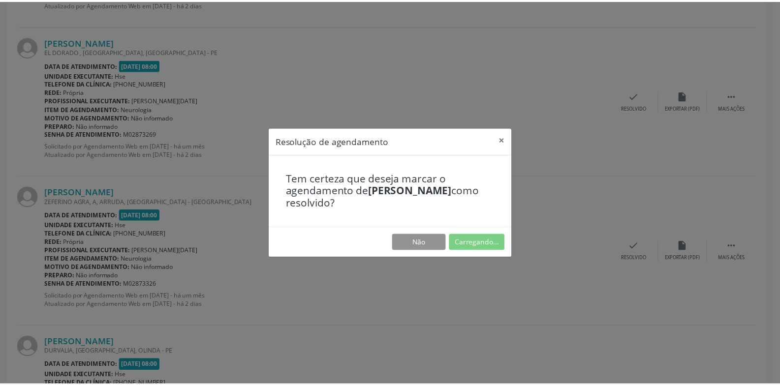
scroll to position [34, 0]
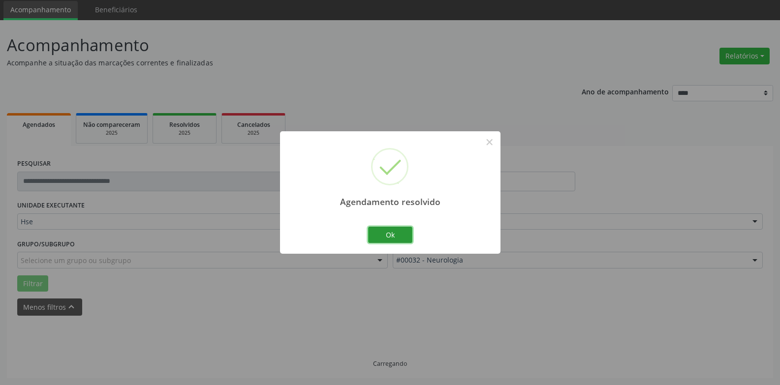
click at [389, 239] on button "Ok" at bounding box center [390, 235] width 44 height 17
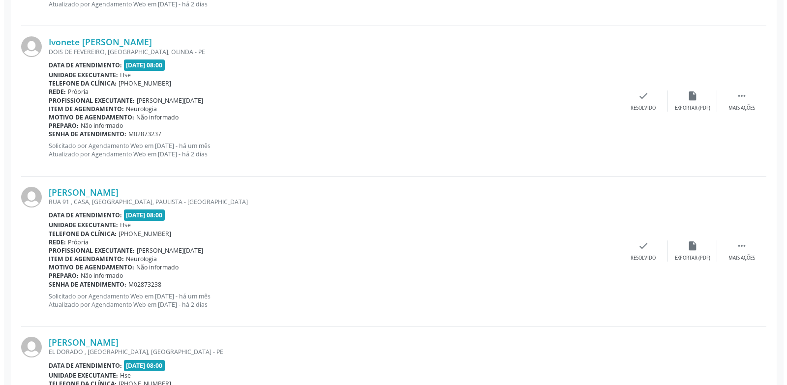
scroll to position [1072, 0]
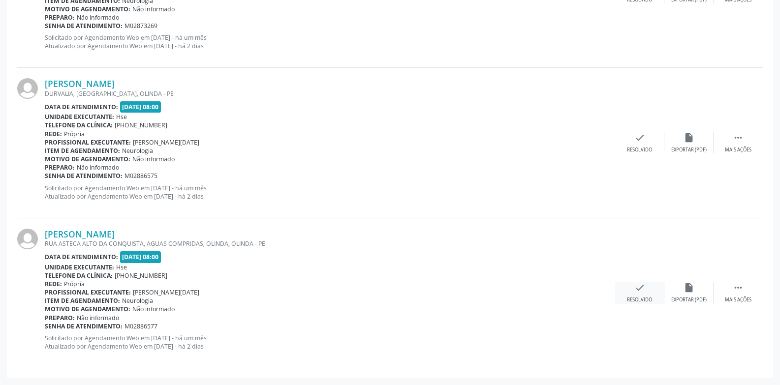
click at [628, 286] on div "check Resolvido" at bounding box center [639, 292] width 49 height 21
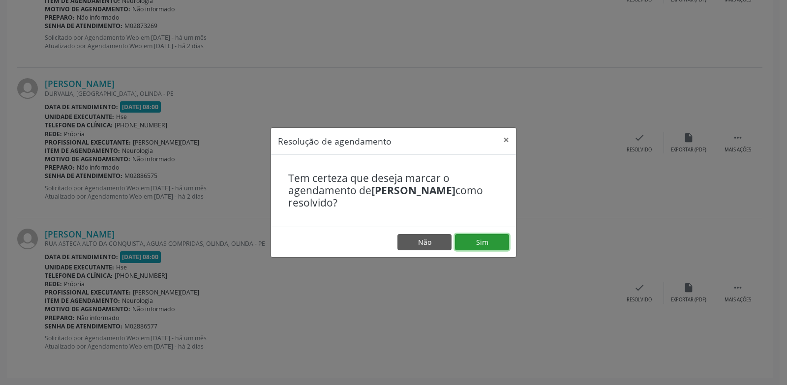
click at [492, 235] on button "Sim" at bounding box center [482, 242] width 54 height 17
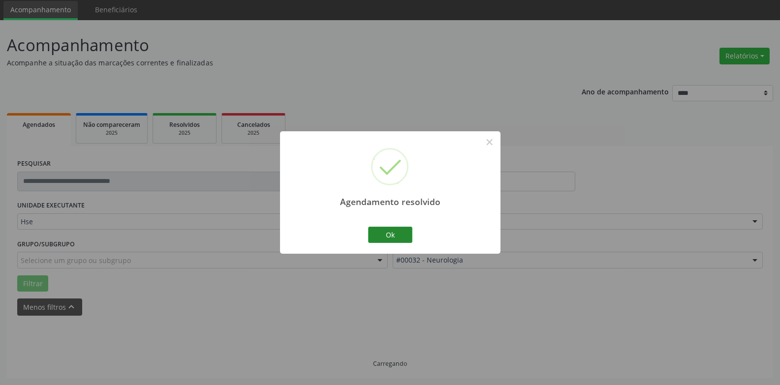
scroll to position [44, 0]
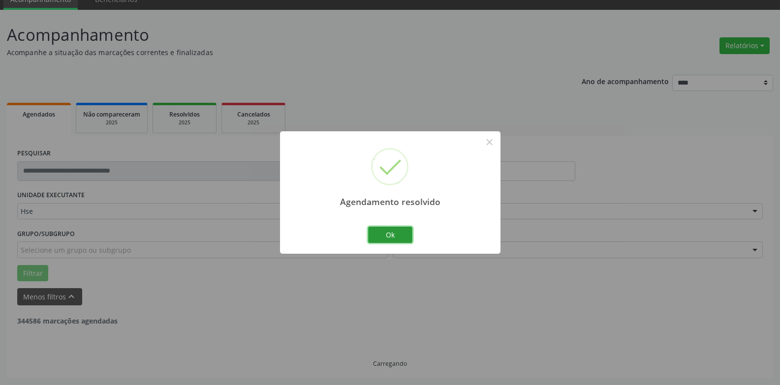
drag, startPoint x: 389, startPoint y: 236, endPoint x: 547, endPoint y: 79, distance: 223.0
click at [389, 236] on button "Ok" at bounding box center [390, 235] width 44 height 17
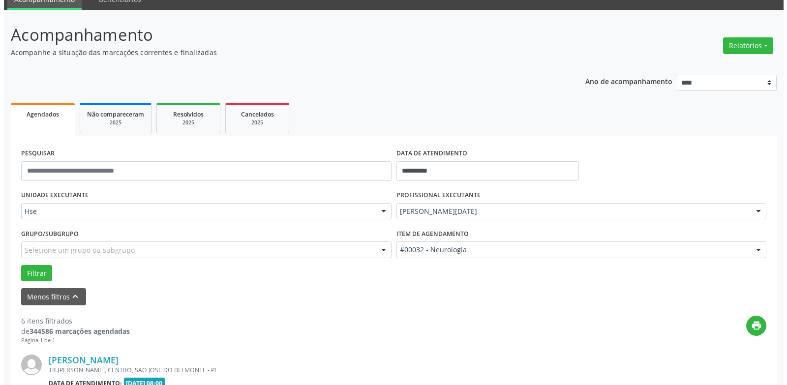
scroll to position [814, 0]
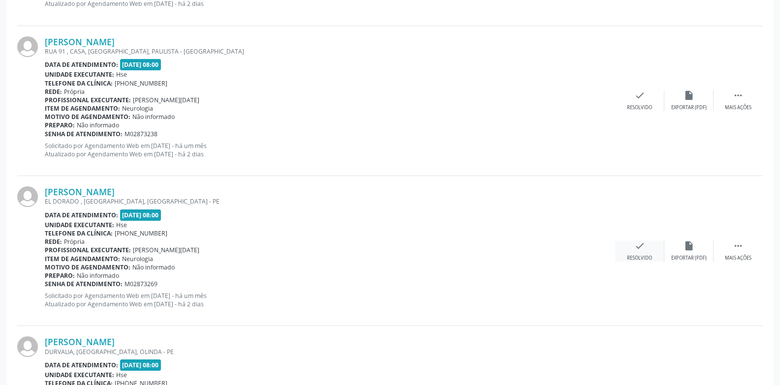
click at [638, 248] on icon "check" at bounding box center [639, 246] width 11 height 11
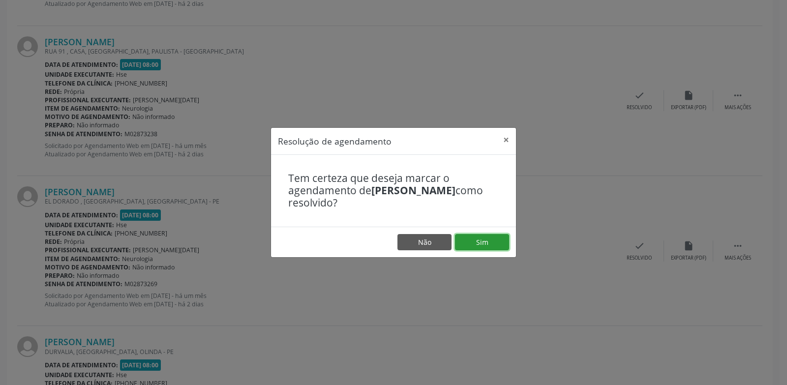
click at [484, 246] on button "Sim" at bounding box center [482, 242] width 54 height 17
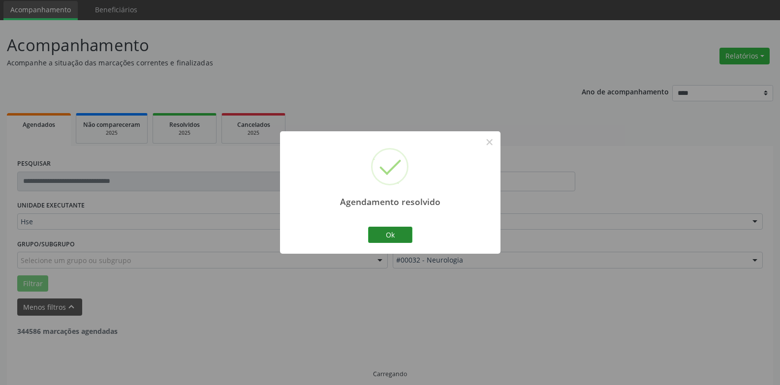
scroll to position [44, 0]
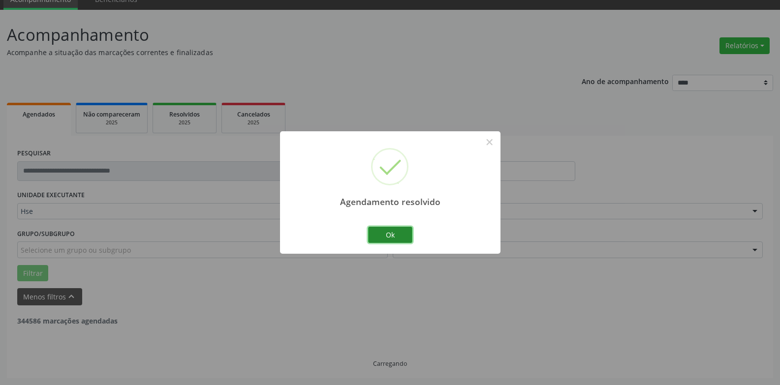
click at [400, 243] on button "Ok" at bounding box center [390, 235] width 44 height 17
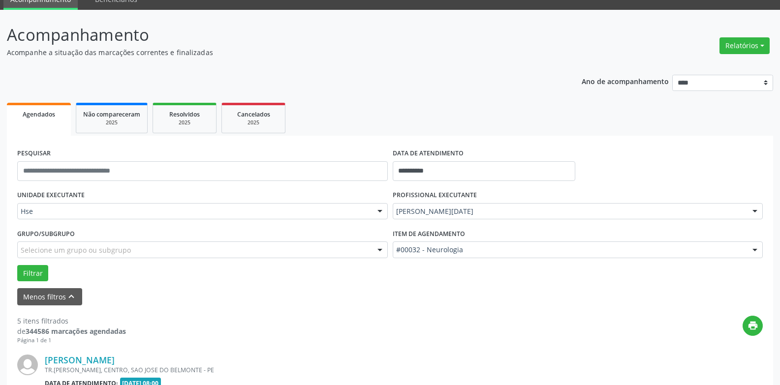
scroll to position [771, 0]
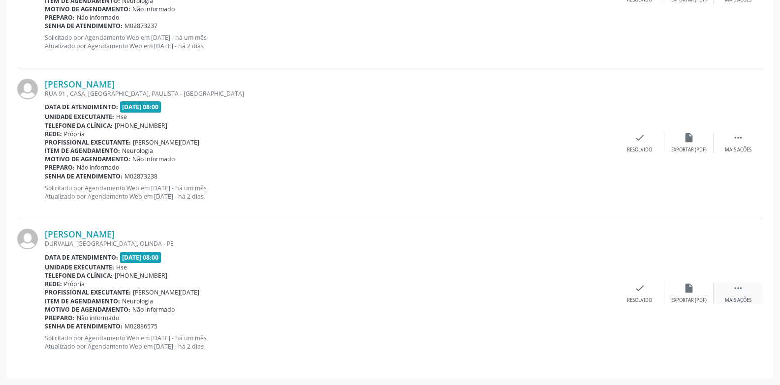
click at [736, 302] on div "Mais ações" at bounding box center [738, 300] width 27 height 7
click at [691, 298] on div "Não compareceu" at bounding box center [689, 300] width 42 height 7
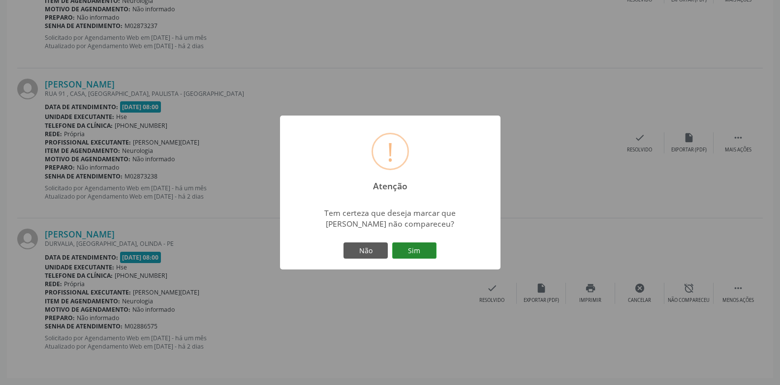
click at [429, 257] on button "Sim" at bounding box center [414, 251] width 44 height 17
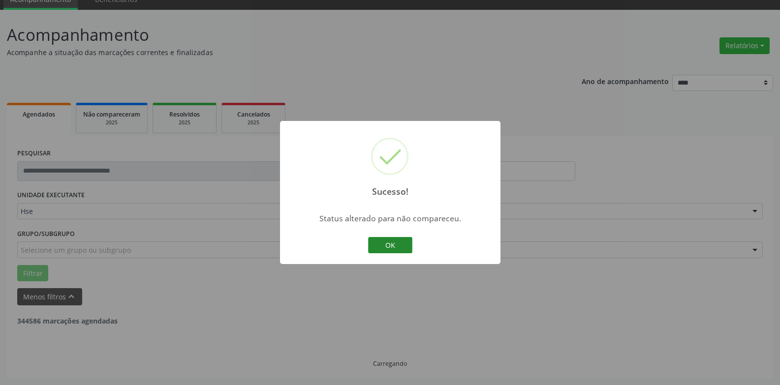
scroll to position [621, 0]
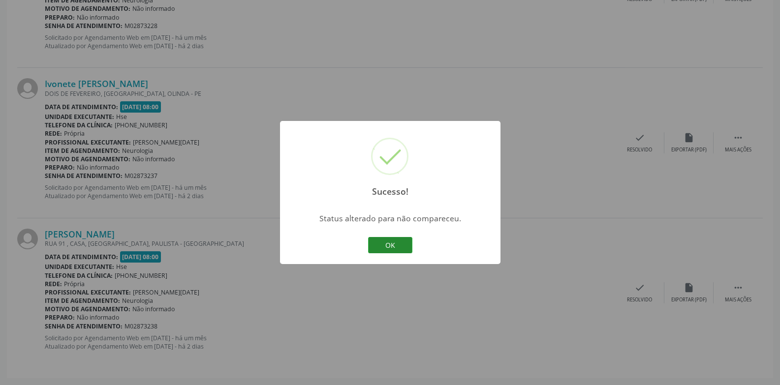
click at [391, 240] on button "OK" at bounding box center [390, 245] width 44 height 17
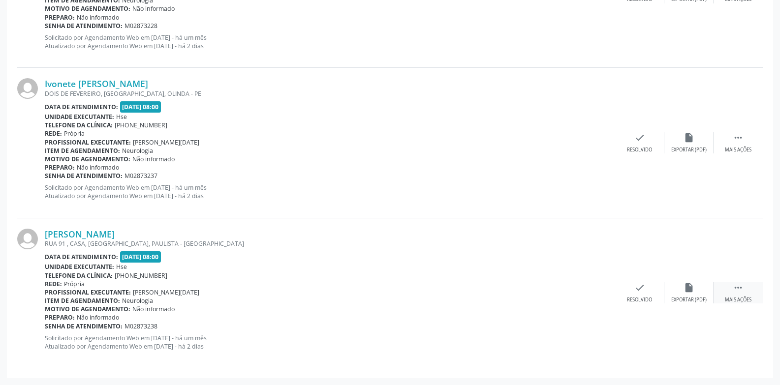
drag, startPoint x: 753, startPoint y: 292, endPoint x: 720, endPoint y: 292, distance: 32.5
click at [752, 292] on div " Mais ações" at bounding box center [737, 292] width 49 height 21
click at [701, 286] on div "alarm_off Não compareceu" at bounding box center [688, 292] width 49 height 21
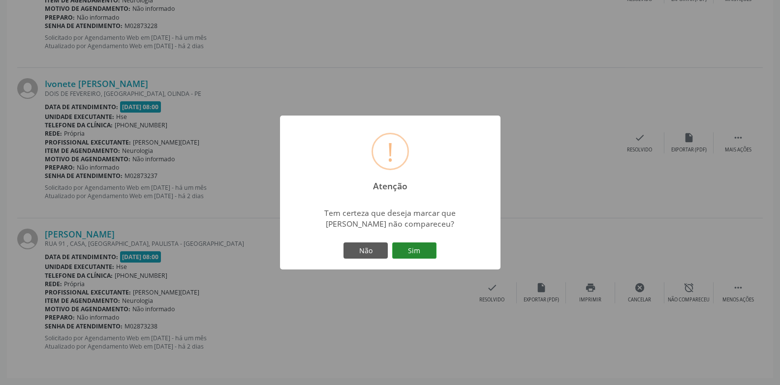
click at [420, 247] on button "Sim" at bounding box center [414, 251] width 44 height 17
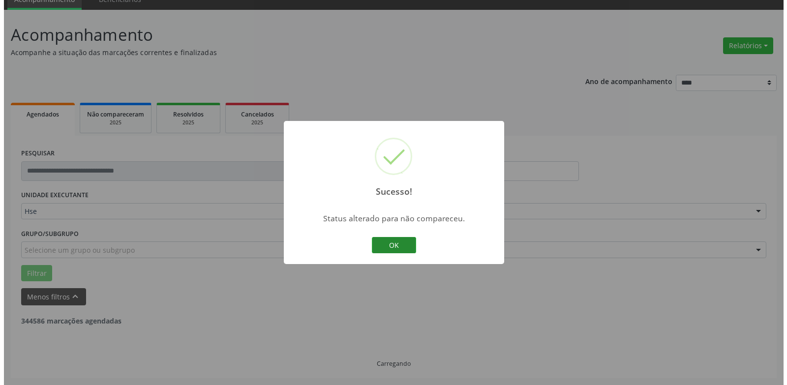
scroll to position [471, 0]
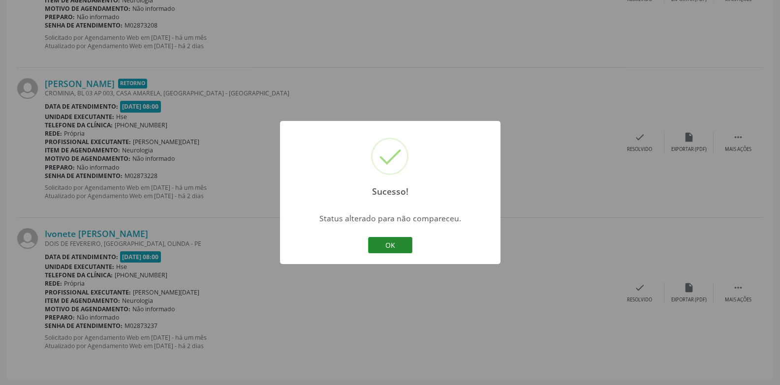
click at [385, 250] on button "OK" at bounding box center [390, 245] width 44 height 17
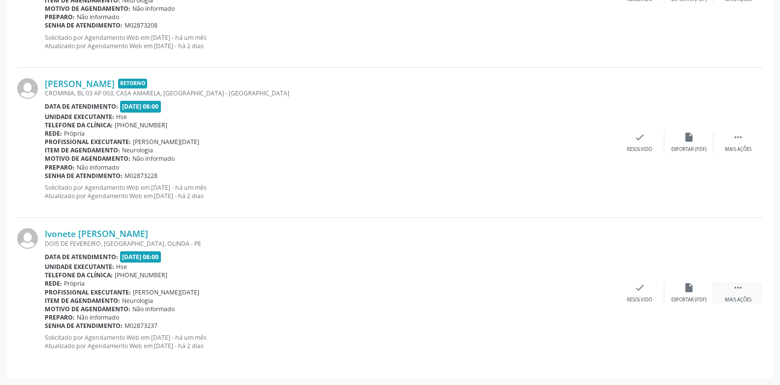
drag, startPoint x: 730, startPoint y: 289, endPoint x: 717, endPoint y: 291, distance: 13.0
click at [730, 289] on div " Mais ações" at bounding box center [737, 292] width 49 height 21
click at [493, 289] on icon "check" at bounding box center [492, 287] width 11 height 11
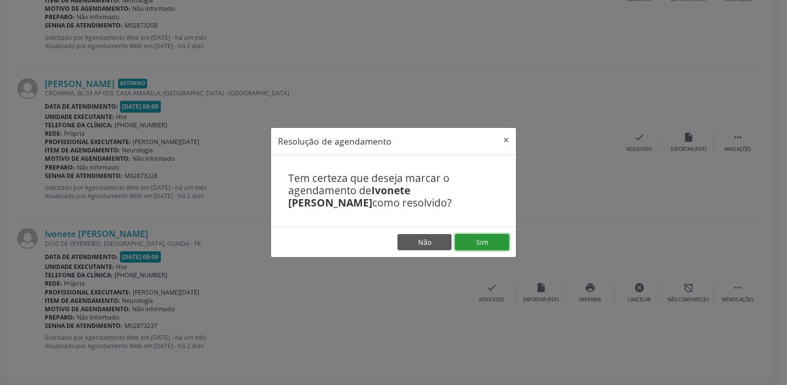
click at [474, 243] on button "Sim" at bounding box center [482, 242] width 54 height 17
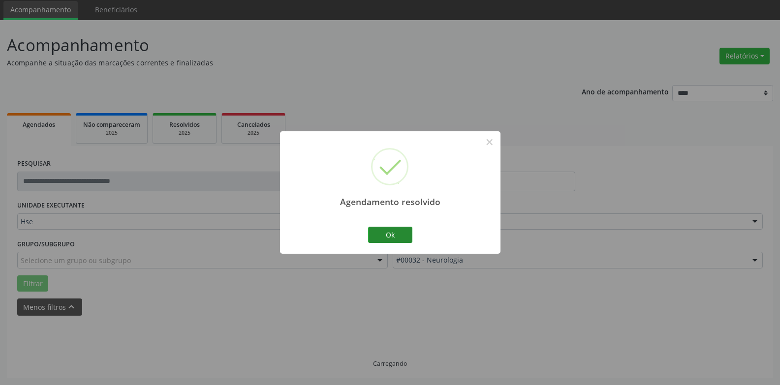
scroll to position [44, 0]
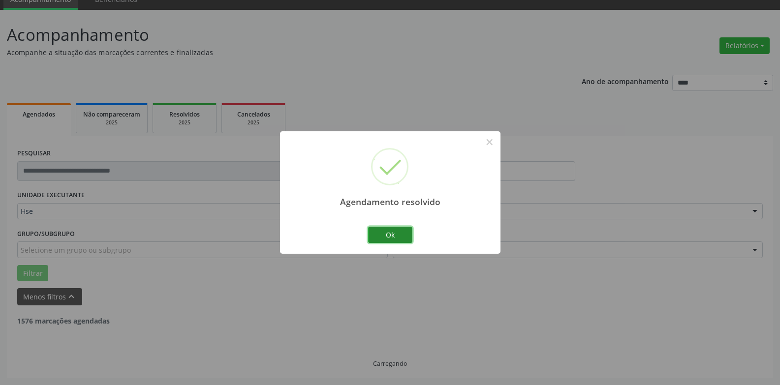
click at [390, 237] on button "Ok" at bounding box center [390, 235] width 44 height 17
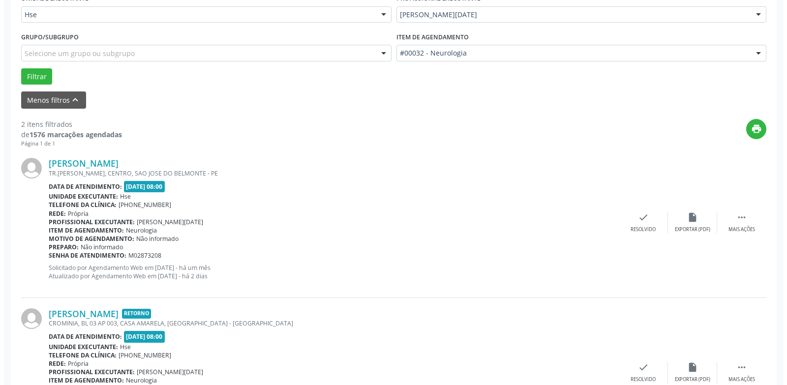
scroll to position [290, 0]
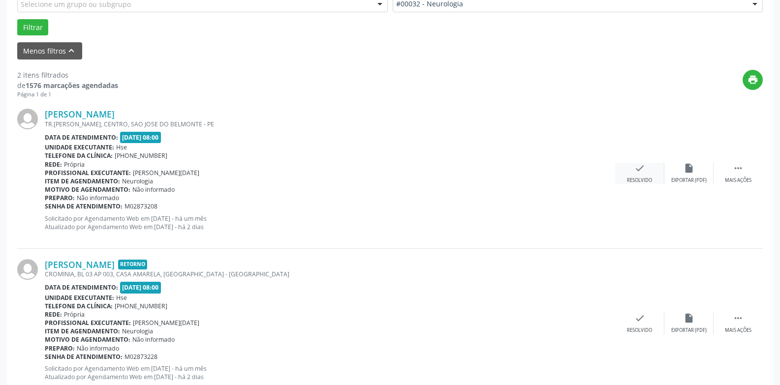
click at [645, 165] on div "check Resolvido" at bounding box center [639, 173] width 49 height 21
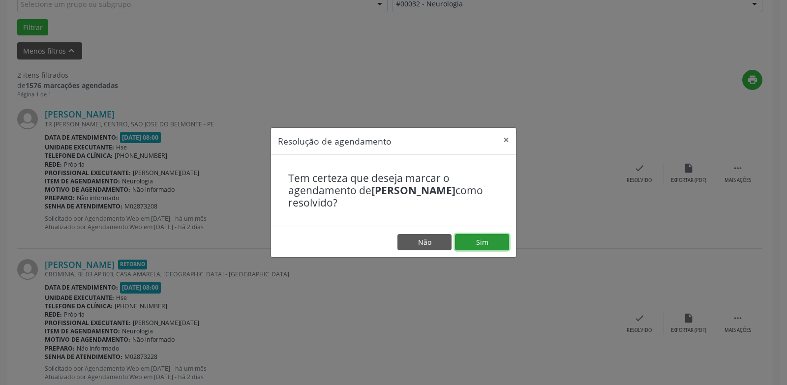
click at [502, 247] on button "Sim" at bounding box center [482, 242] width 54 height 17
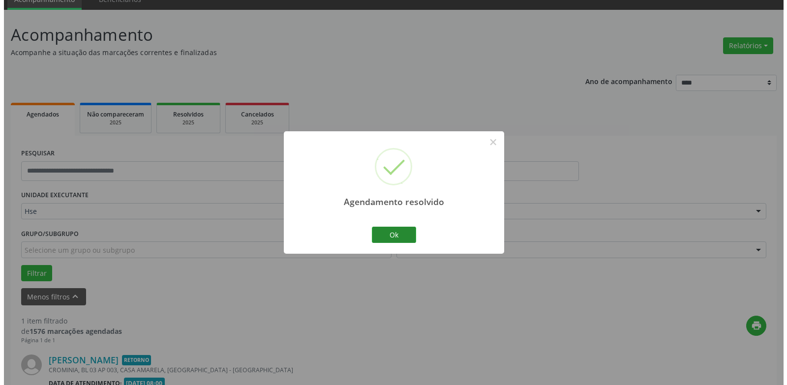
scroll to position [171, 0]
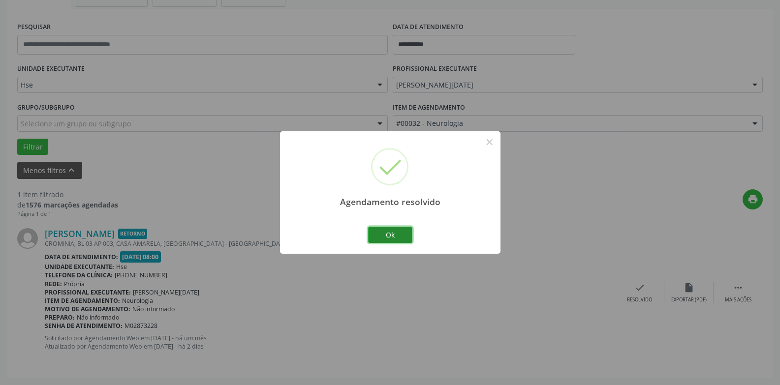
click at [384, 228] on button "Ok" at bounding box center [390, 235] width 44 height 17
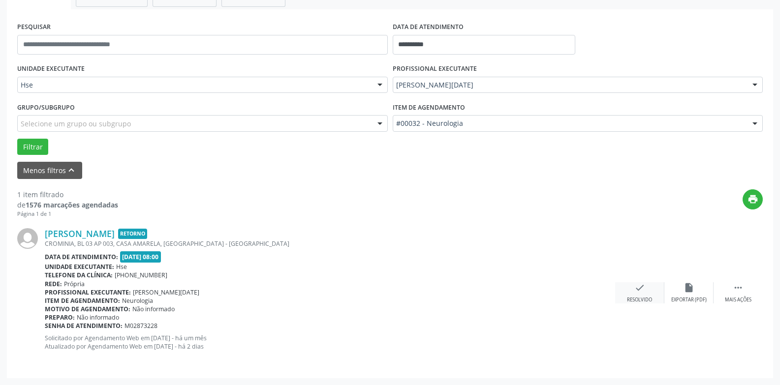
click at [634, 296] on div "check Resolvido" at bounding box center [639, 292] width 49 height 21
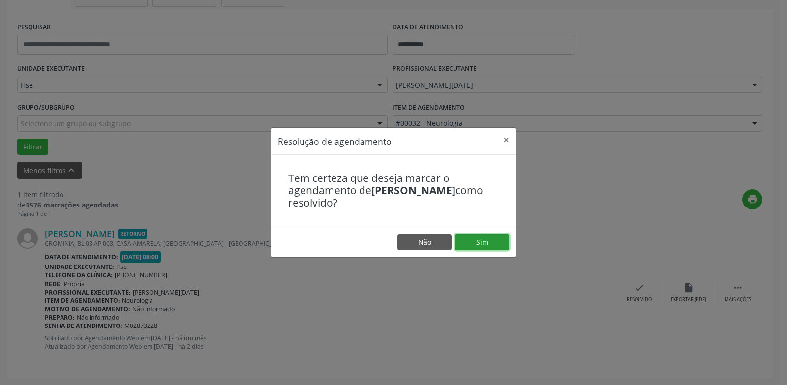
click at [467, 236] on button "Sim" at bounding box center [482, 242] width 54 height 17
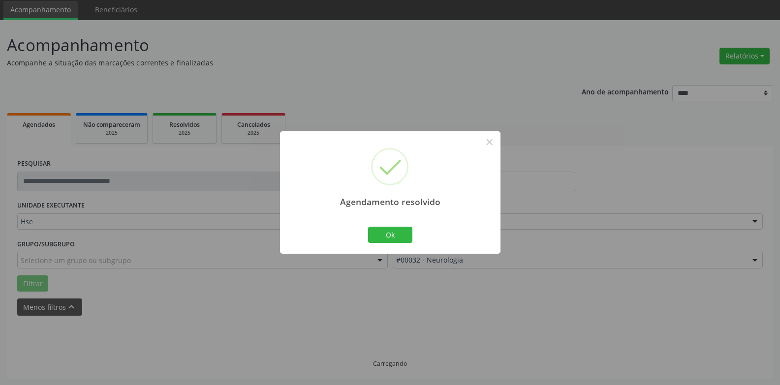
scroll to position [13, 0]
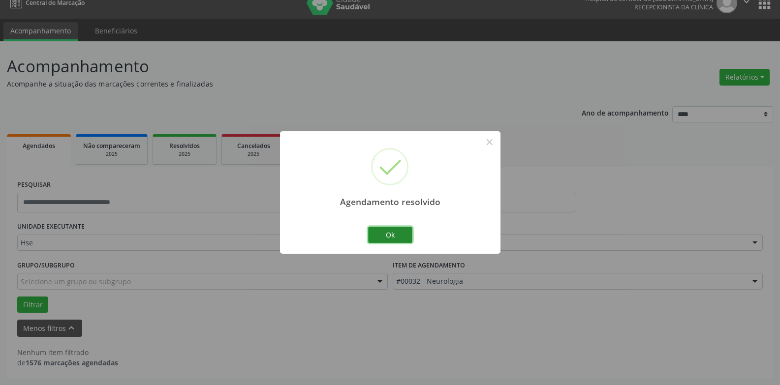
click at [397, 239] on button "Ok" at bounding box center [390, 235] width 44 height 17
